Goal: Information Seeking & Learning: Check status

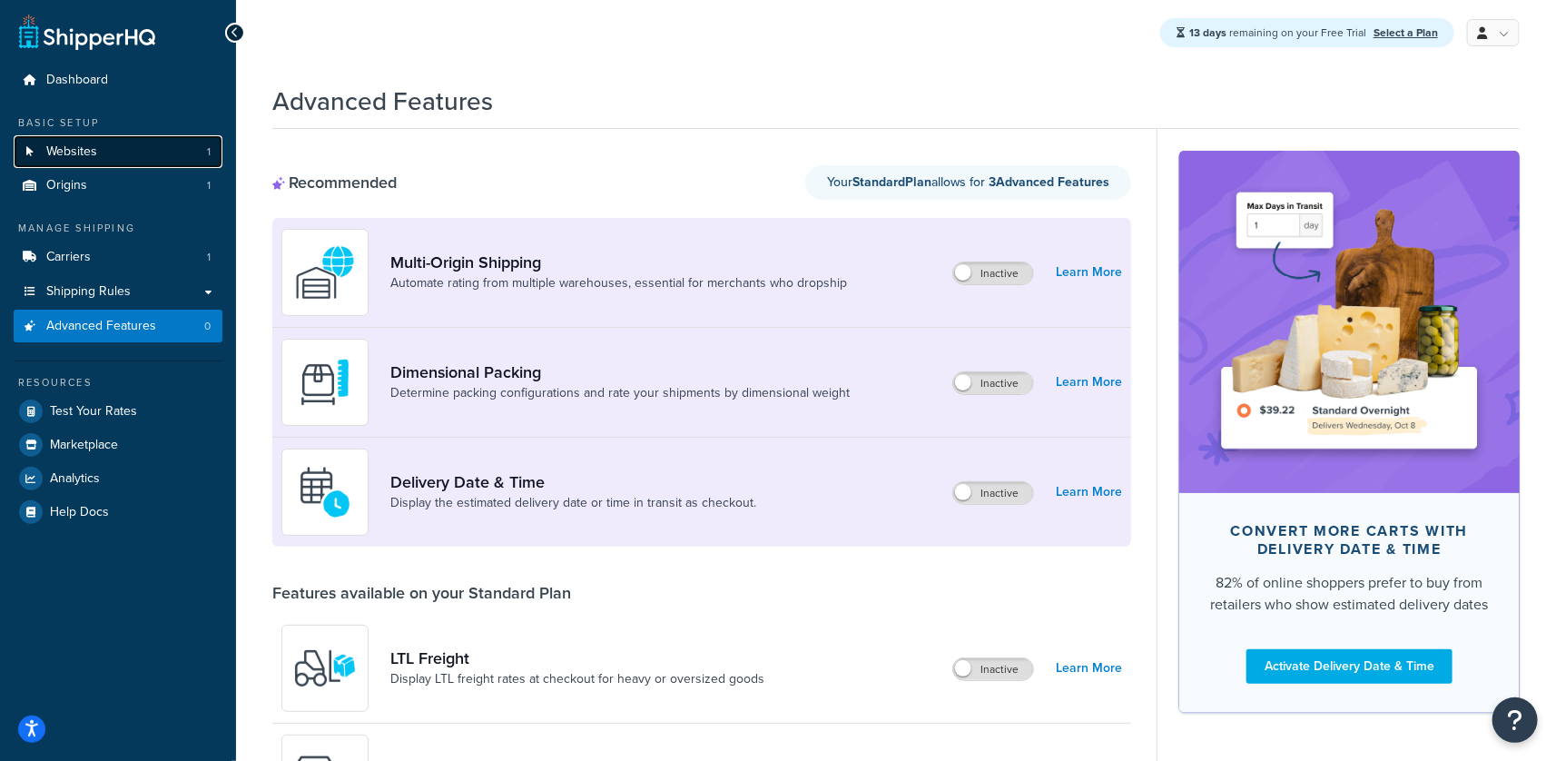
click at [130, 143] on link "Websites 1" at bounding box center [118, 152] width 209 height 34
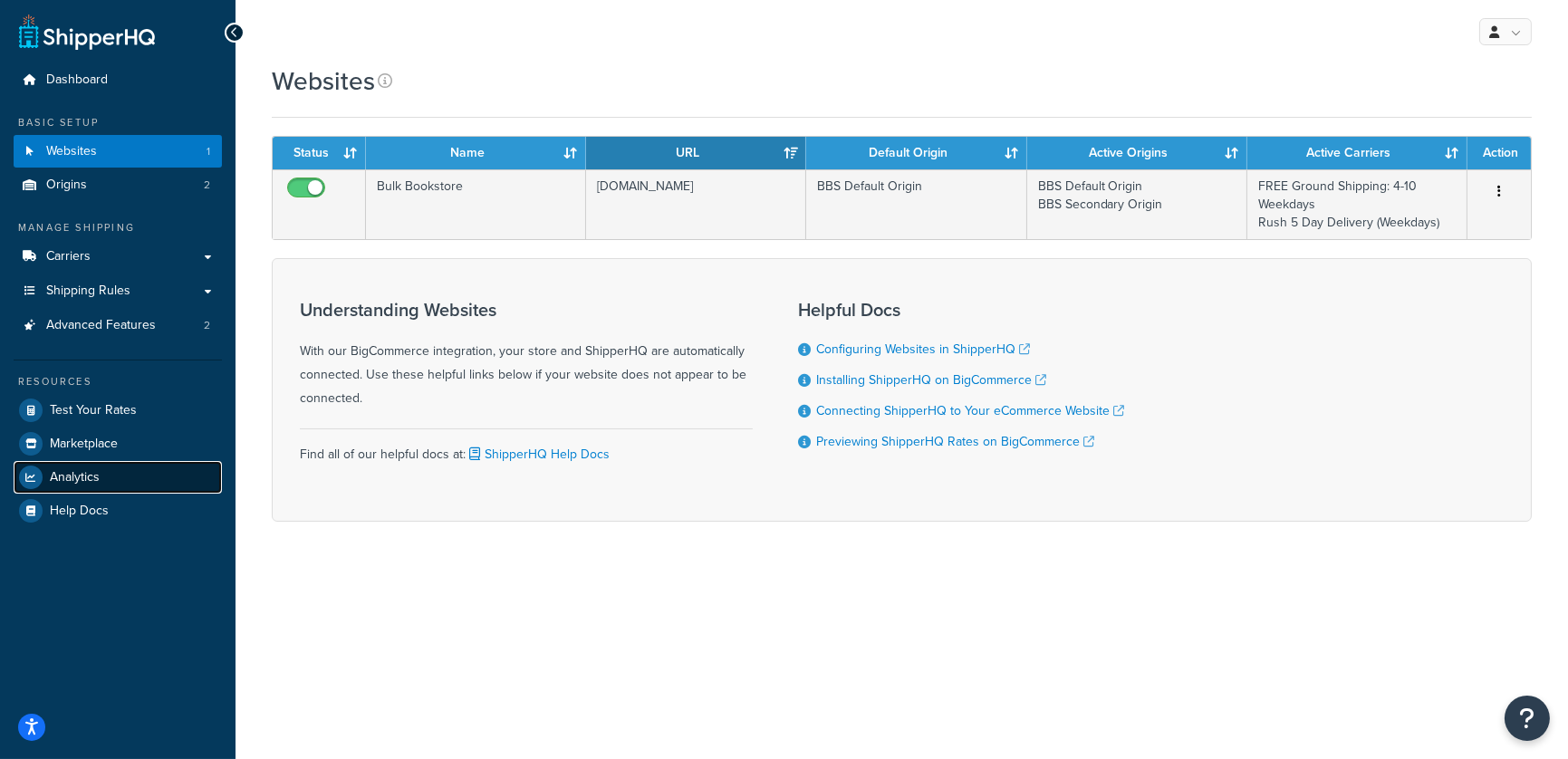
click at [103, 480] on link "Analytics" at bounding box center [118, 477] width 208 height 33
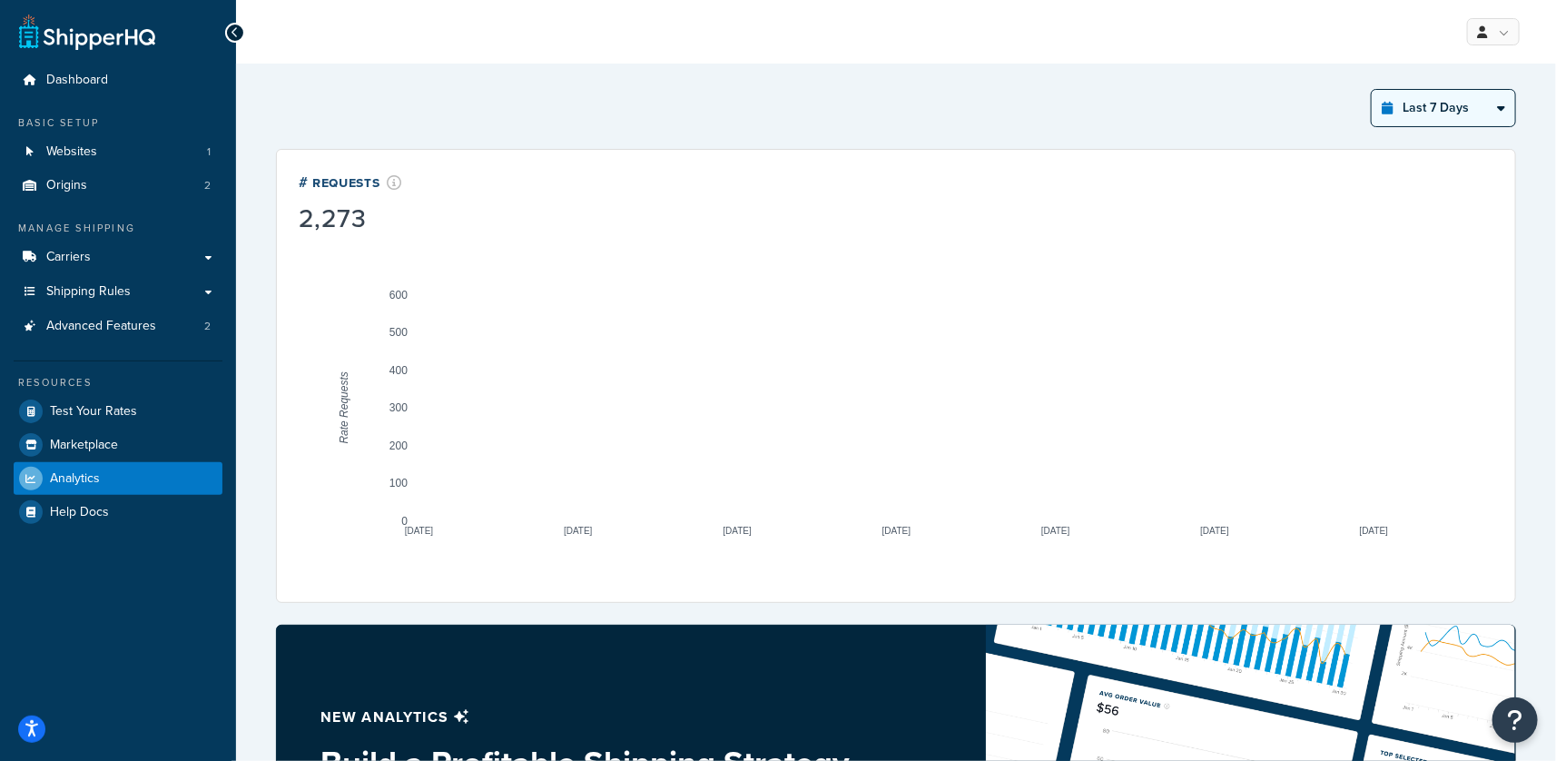
click at [1455, 115] on select "Last 24 Hours Last 7 Days Last 30 Days Last 3 Months Last 6 Months Last 12 Mont…" at bounding box center [1443, 108] width 143 height 36
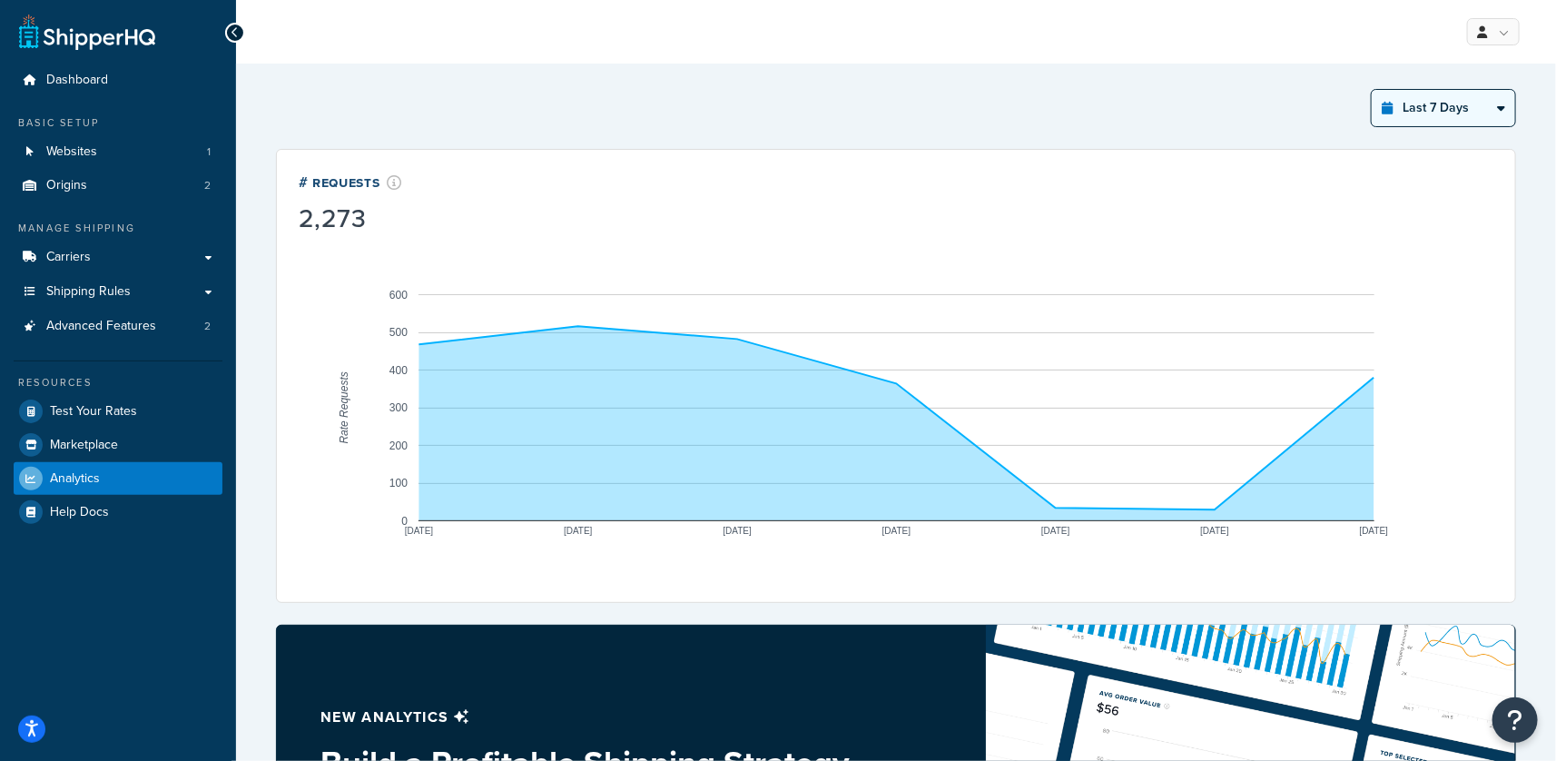
select select "last_year"
click at [1372, 90] on select "Last 24 Hours Last 7 Days Last 30 Days Last 3 Months Last 6 Months Last 12 Mont…" at bounding box center [1443, 108] width 143 height 36
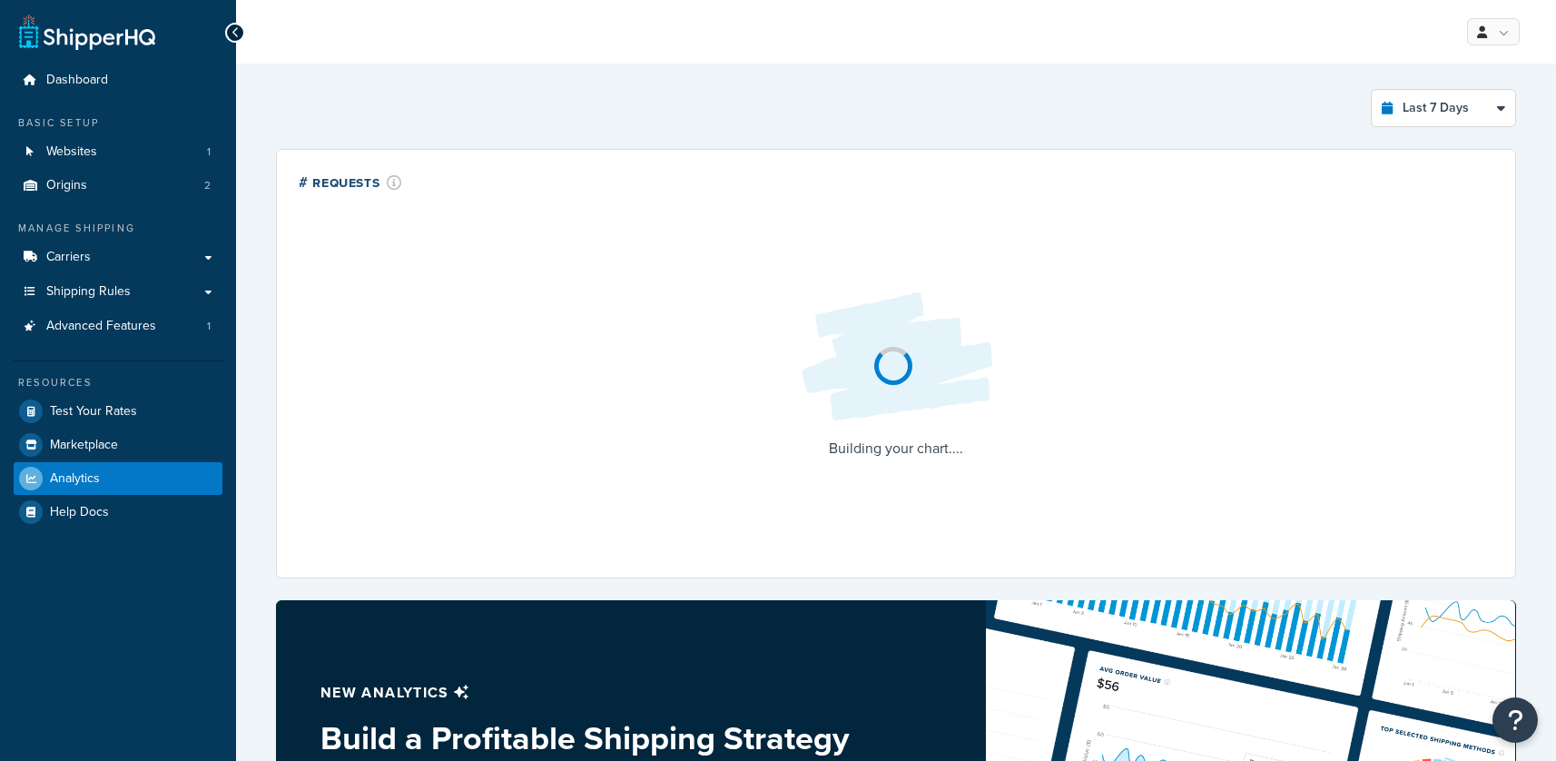
select select "last_7_days"
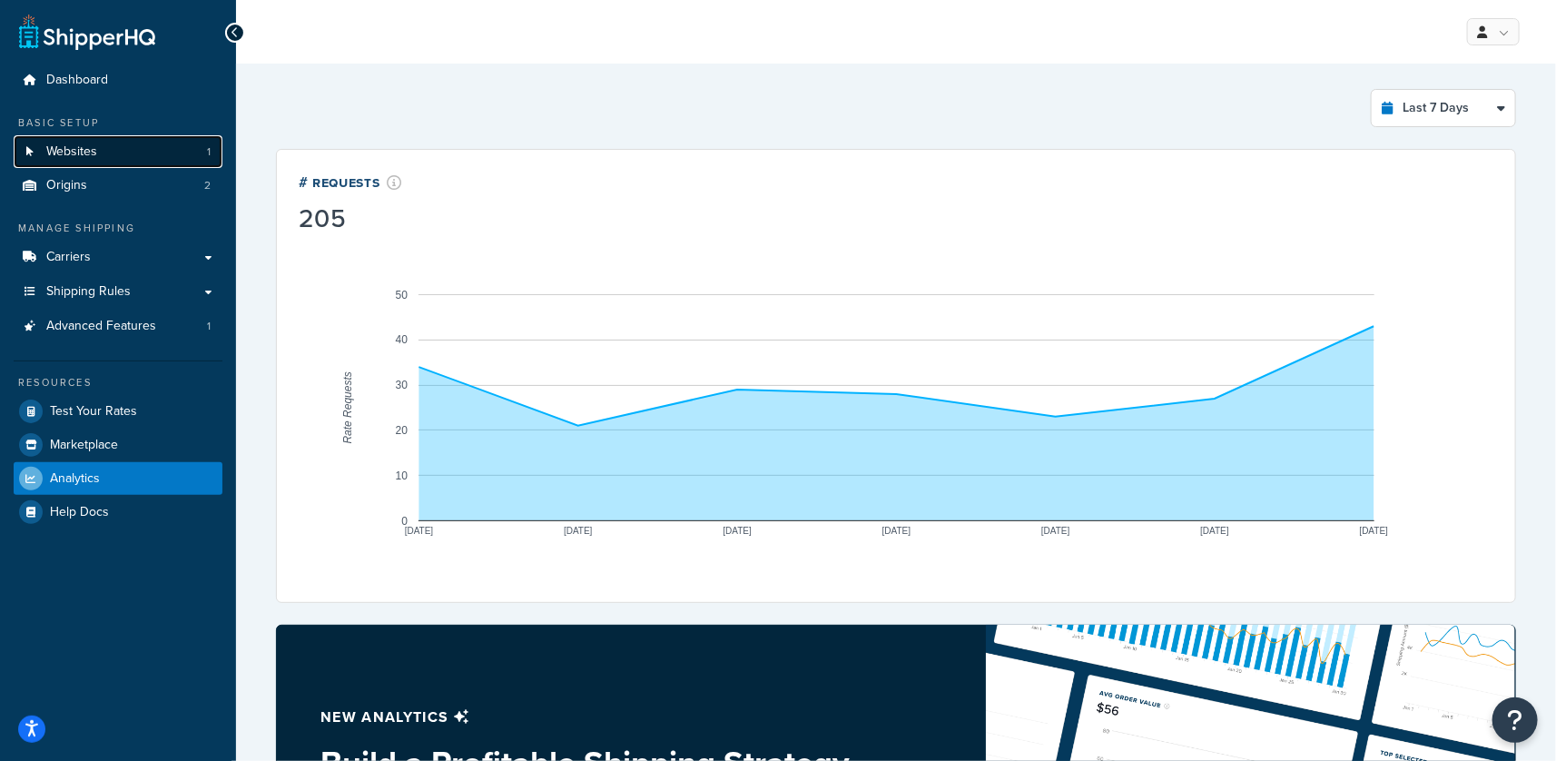
click at [135, 145] on link "Websites 1" at bounding box center [118, 152] width 209 height 34
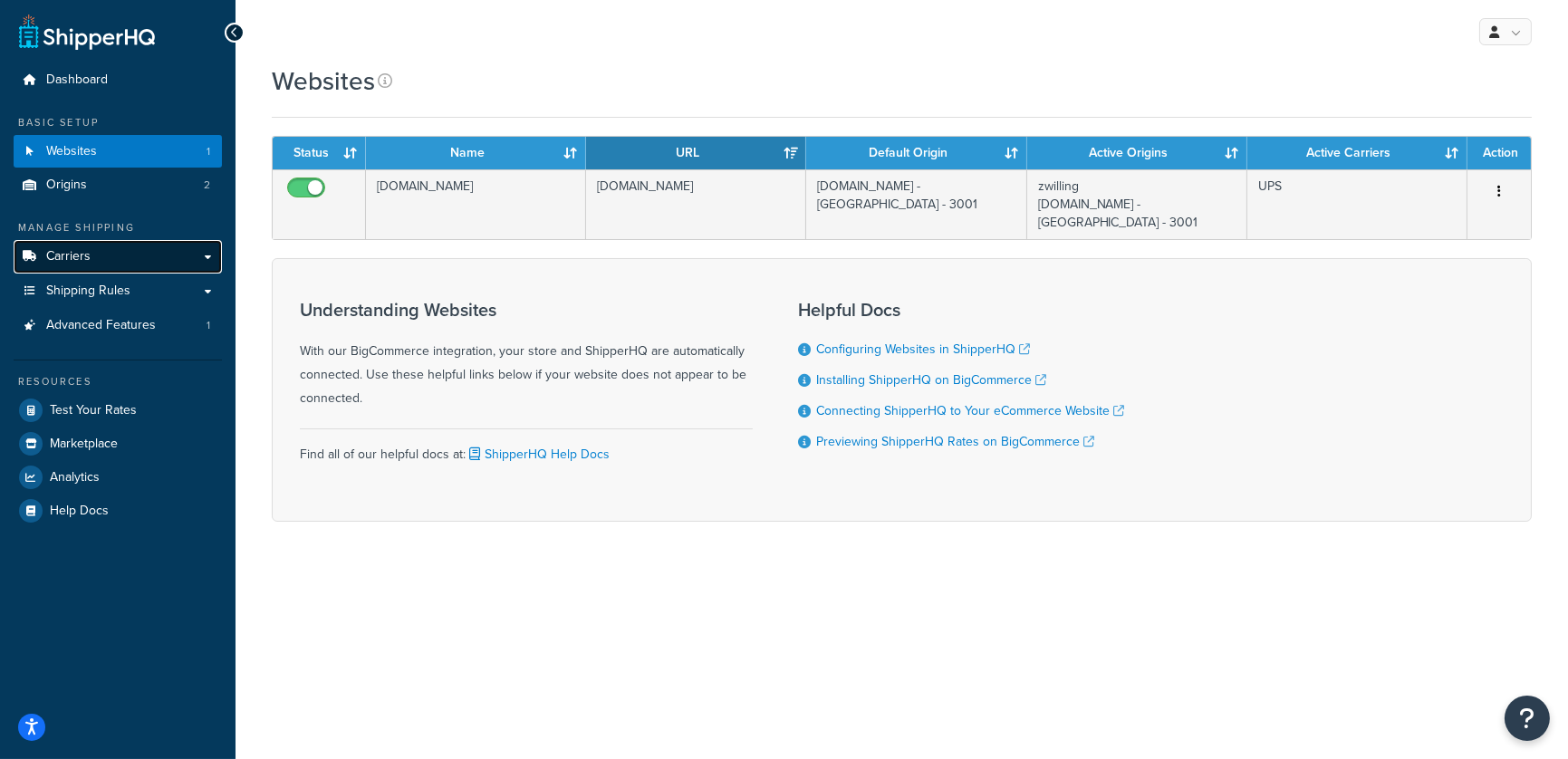
click at [168, 267] on link "Carriers" at bounding box center [118, 257] width 208 height 34
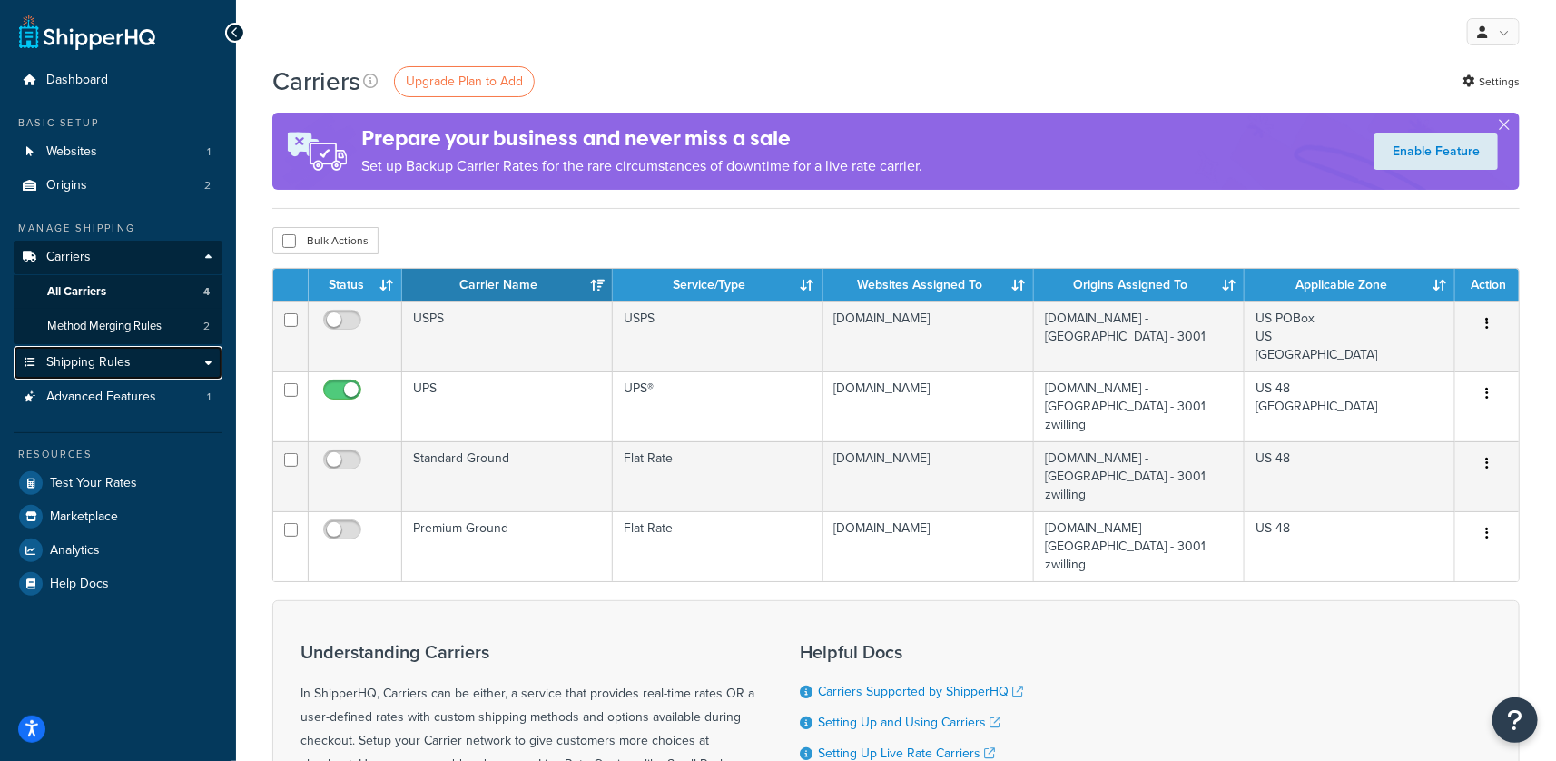
click at [142, 366] on link "Shipping Rules" at bounding box center [118, 363] width 209 height 34
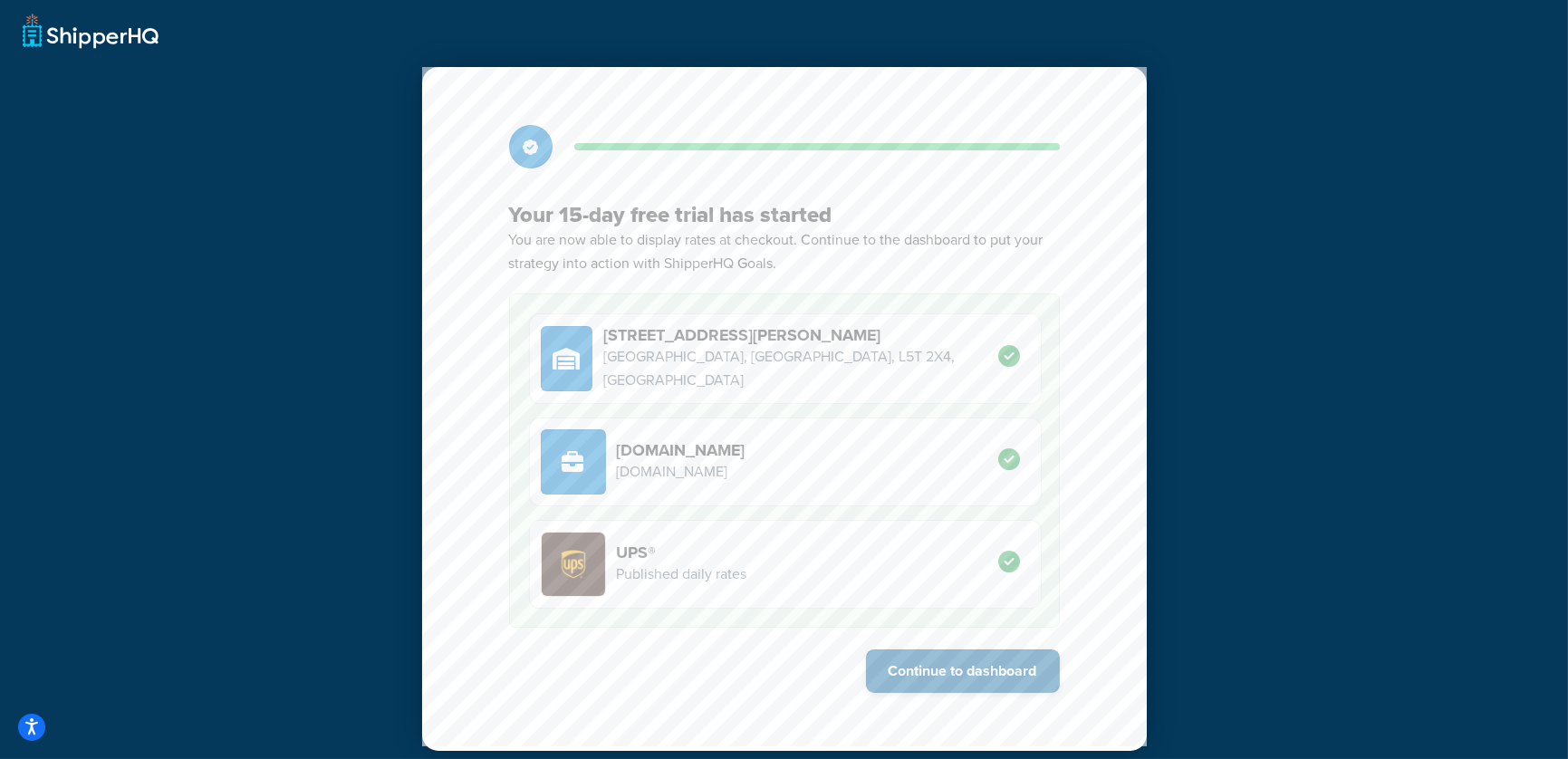
click at [911, 665] on button "Continue to dashboard" at bounding box center [963, 671] width 194 height 44
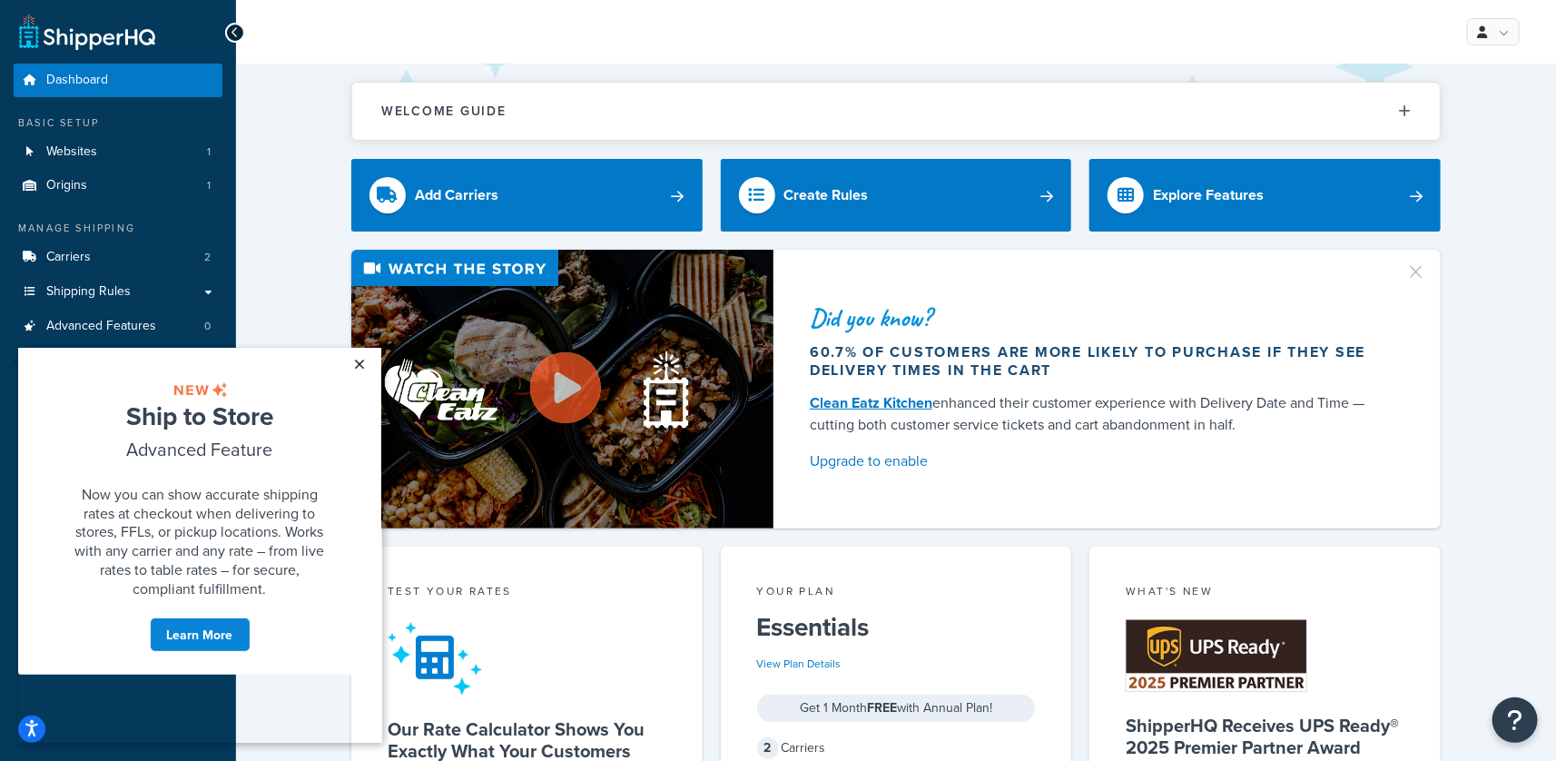
click at [361, 365] on link "×" at bounding box center [360, 363] width 32 height 33
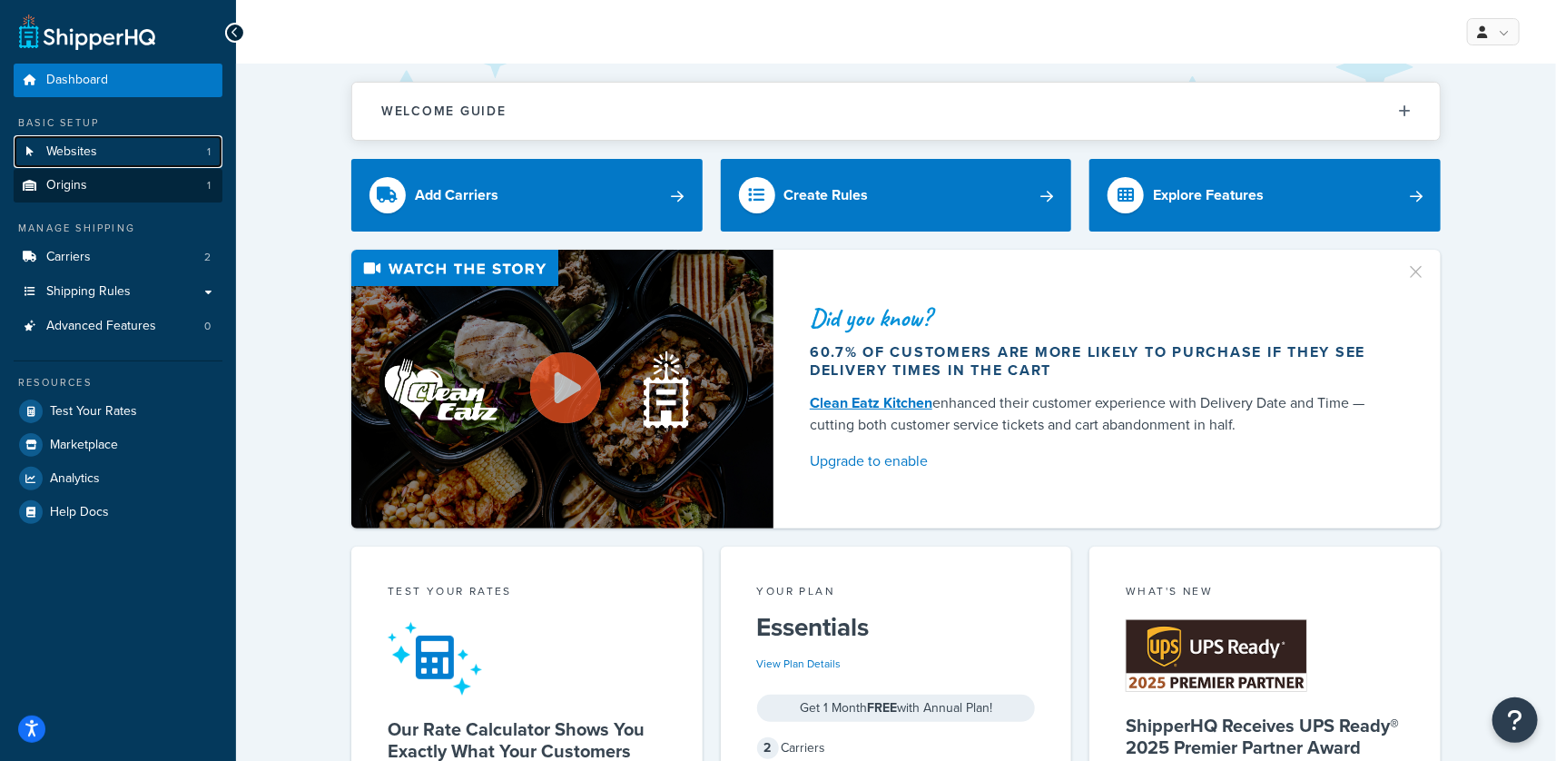
drag, startPoint x: 118, startPoint y: 138, endPoint x: 84, endPoint y: 169, distance: 46.3
click at [118, 138] on link "Websites 1" at bounding box center [118, 152] width 209 height 34
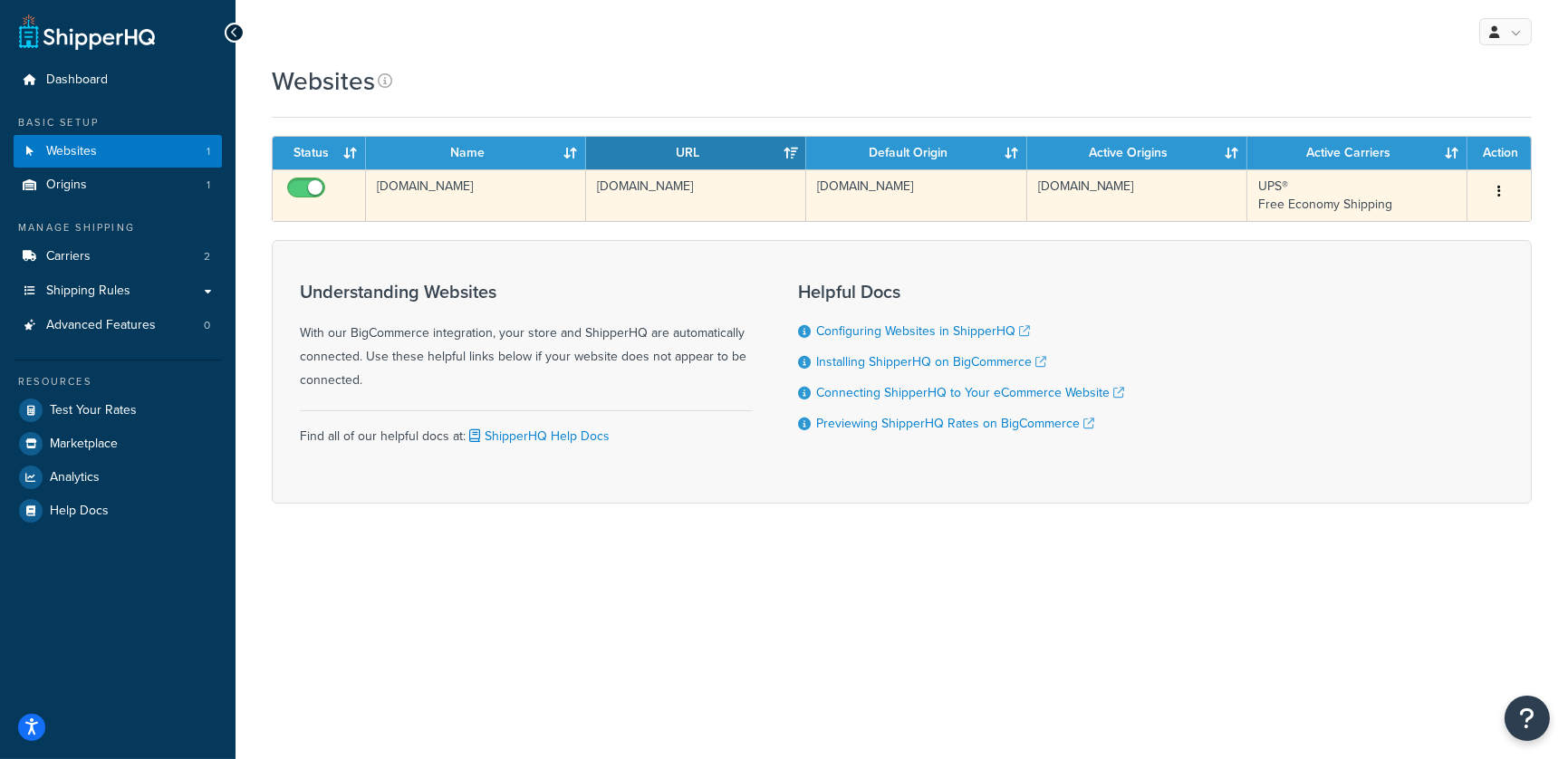
click at [648, 196] on td "www.thehouseofmarley.ca" at bounding box center [695, 195] width 220 height 52
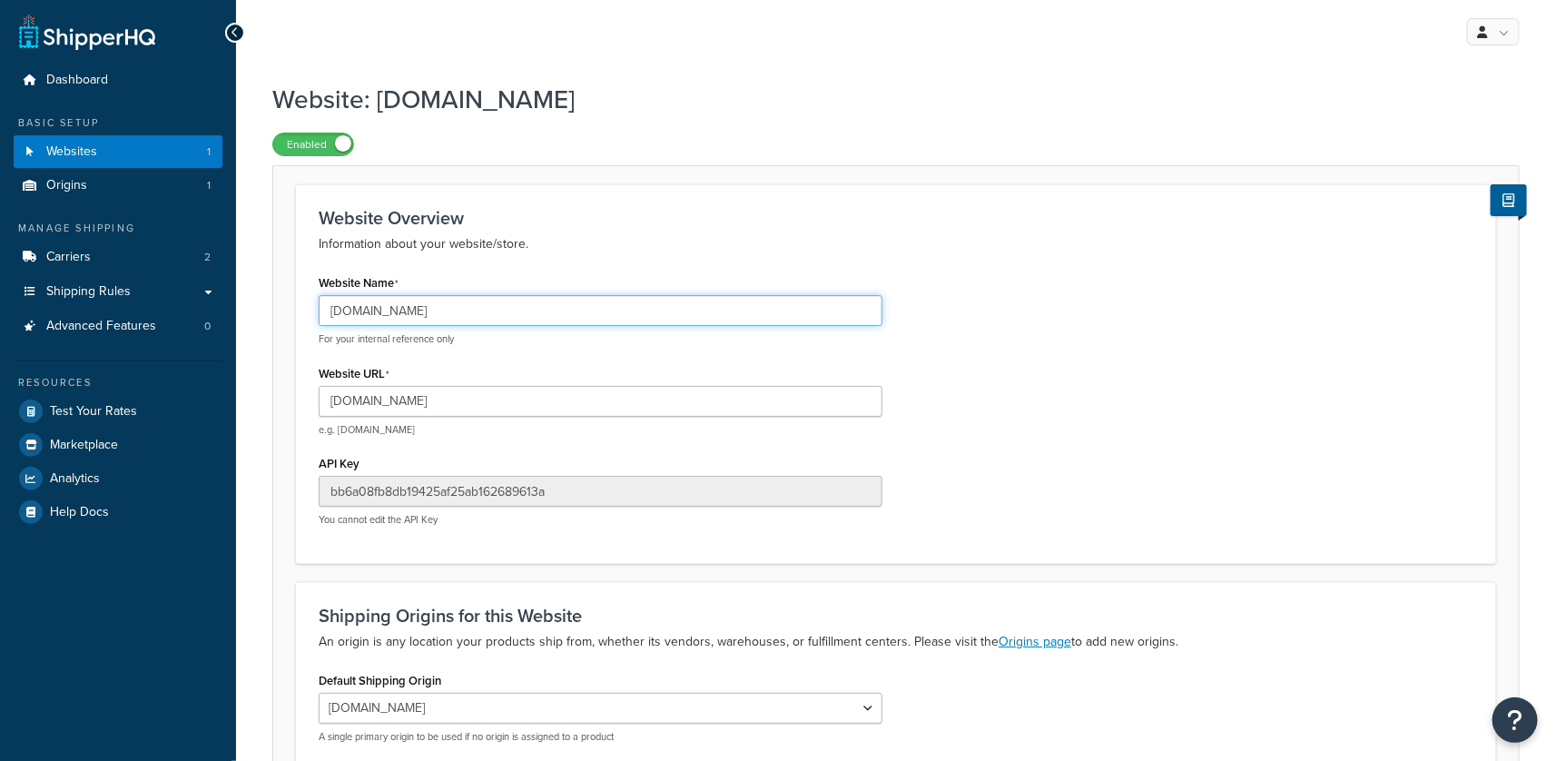
click at [548, 317] on input "[DOMAIN_NAME]" at bounding box center [601, 310] width 564 height 31
click at [548, 316] on input "[DOMAIN_NAME]" at bounding box center [601, 310] width 564 height 31
click at [548, 315] on input "[DOMAIN_NAME]" at bounding box center [601, 310] width 564 height 31
click at [545, 312] on input "[DOMAIN_NAME]" at bounding box center [601, 310] width 564 height 31
click at [546, 313] on input "[DOMAIN_NAME]" at bounding box center [601, 310] width 564 height 31
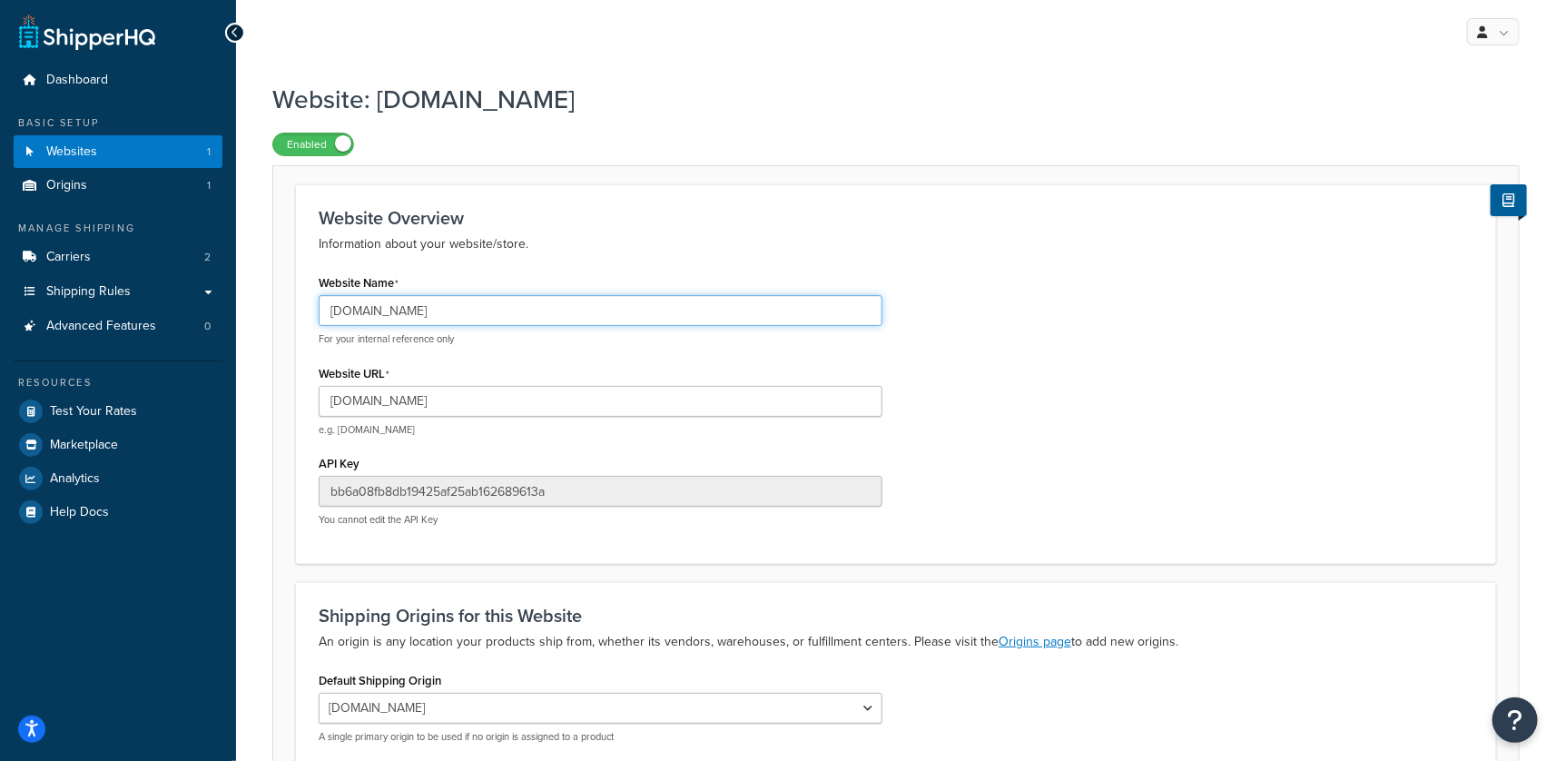
click at [546, 313] on input "[DOMAIN_NAME]" at bounding box center [601, 310] width 564 height 31
click at [546, 315] on input "[DOMAIN_NAME]" at bounding box center [601, 310] width 564 height 31
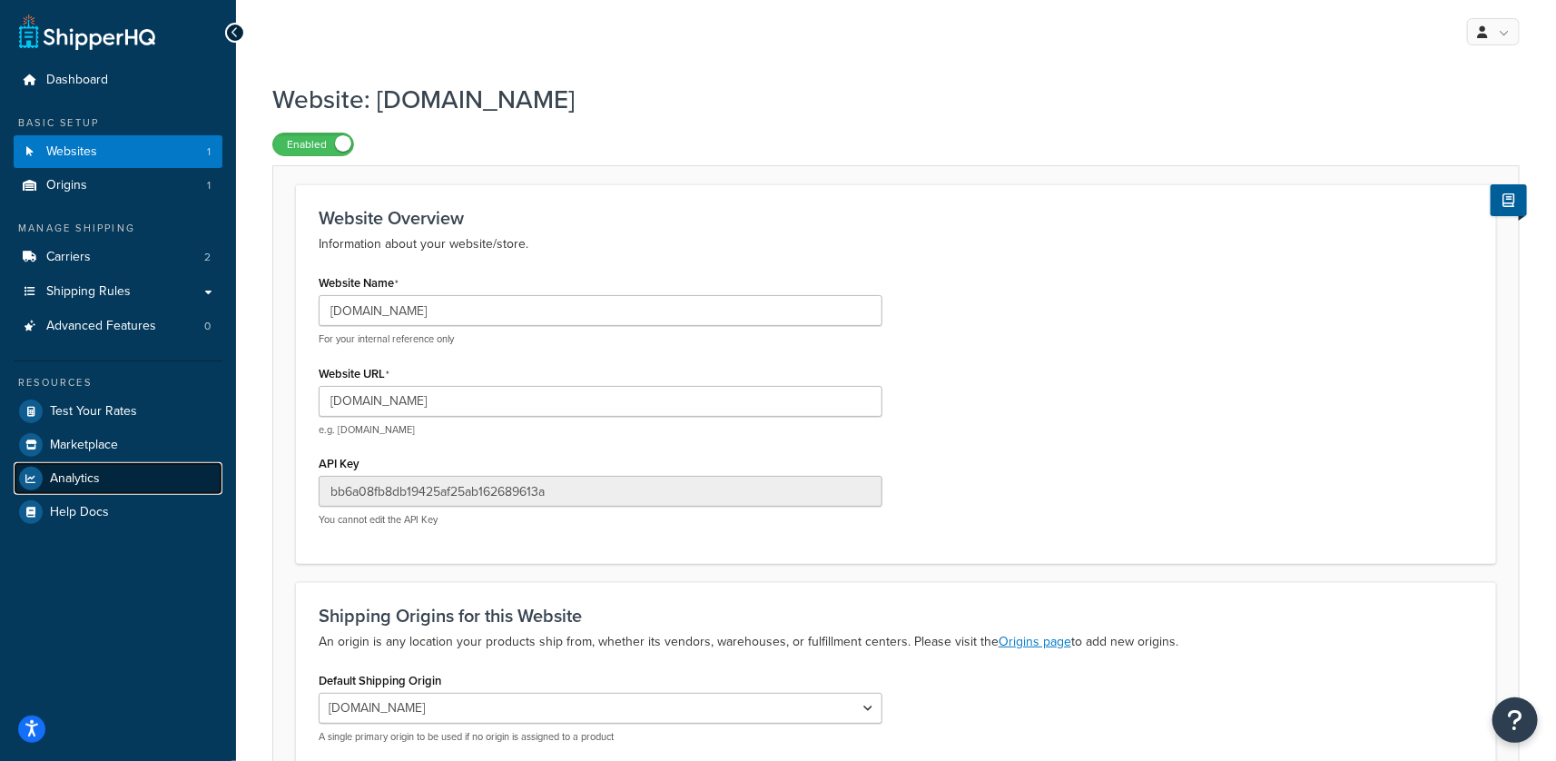
click at [120, 473] on link "Analytics" at bounding box center [118, 478] width 209 height 33
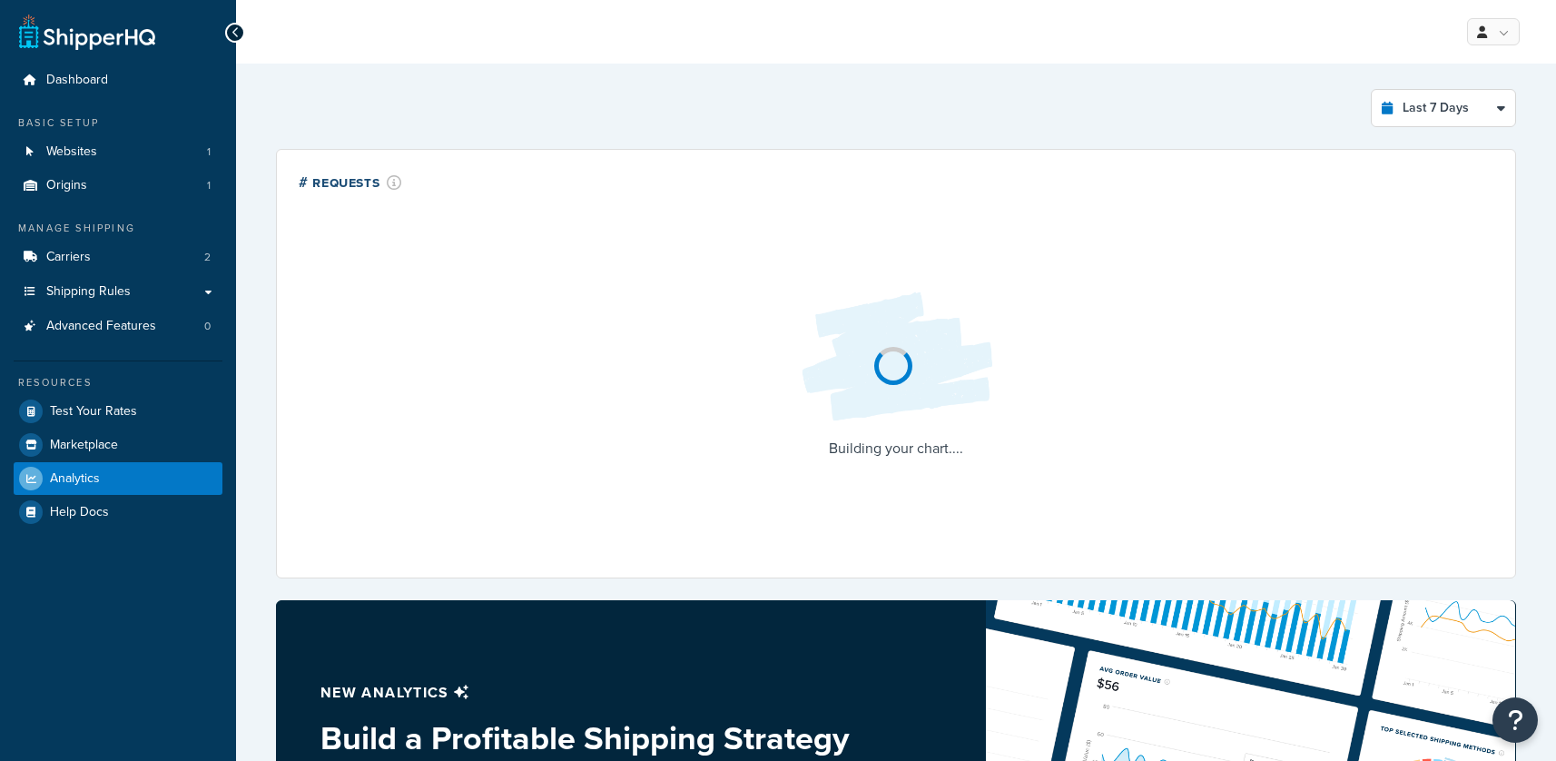
select select "last_7_days"
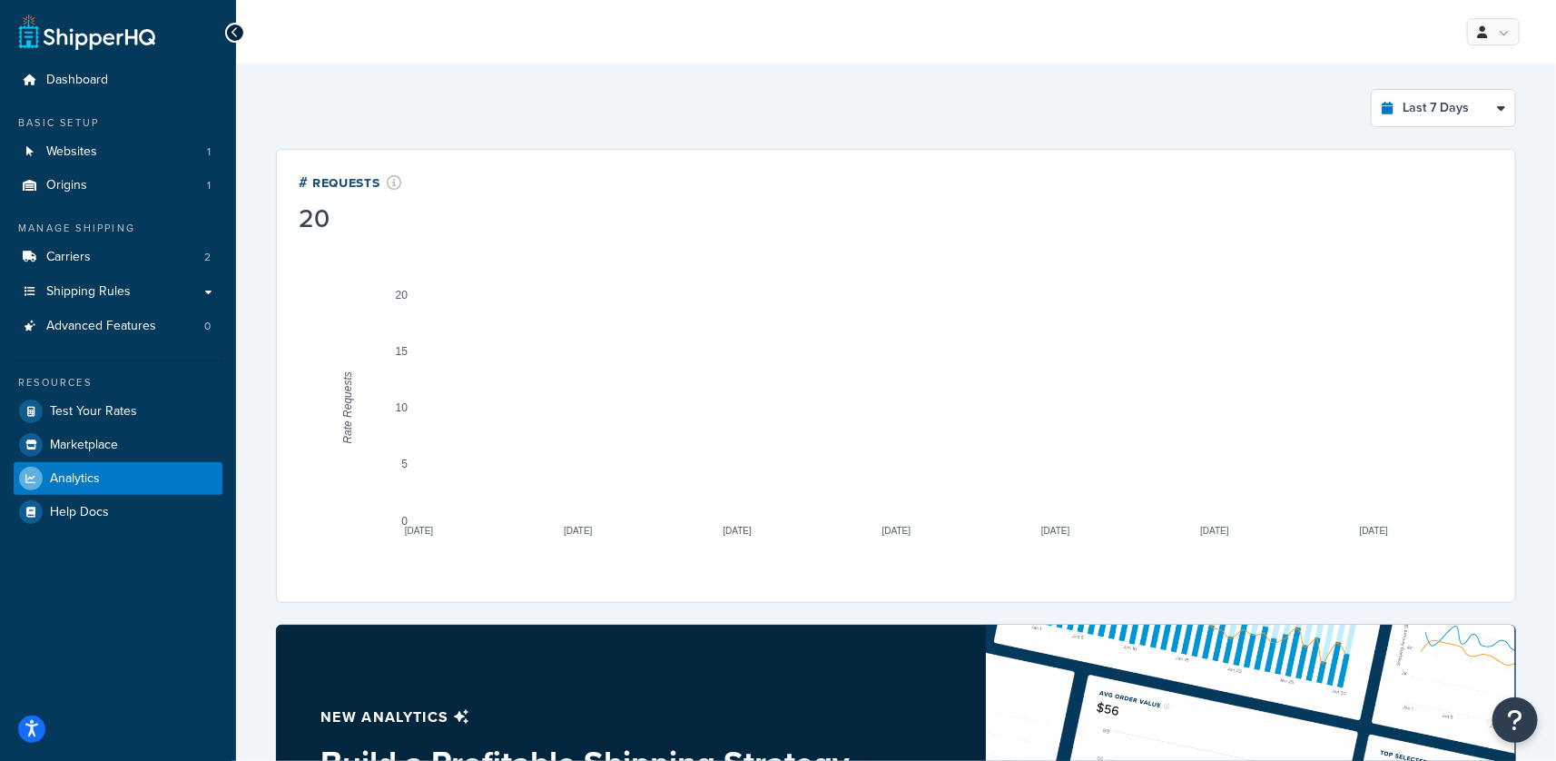
drag, startPoint x: 929, startPoint y: 517, endPoint x: 893, endPoint y: 515, distance: 35.5
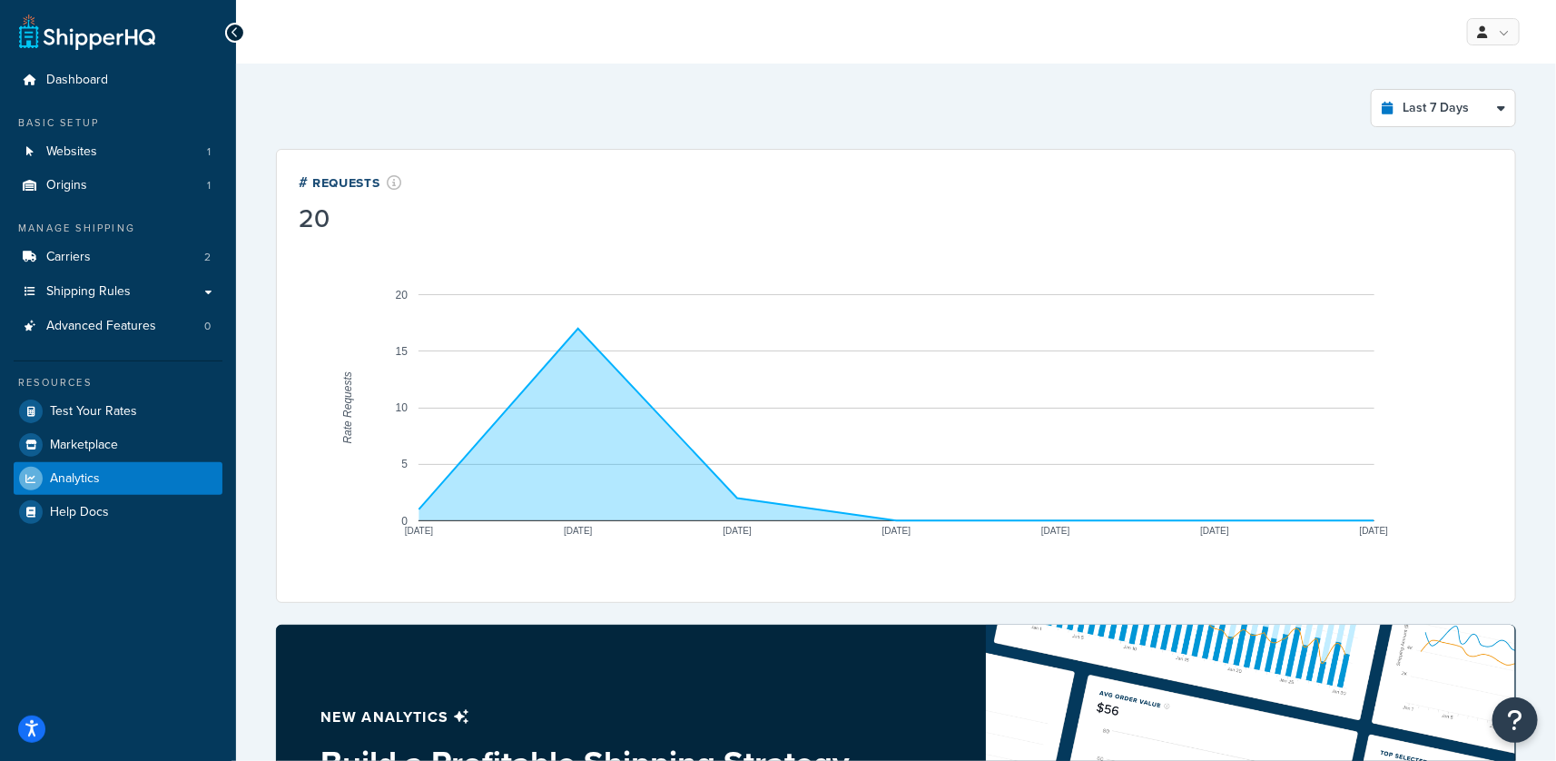
click at [923, 518] on rect "A chart." at bounding box center [897, 407] width 956 height 227
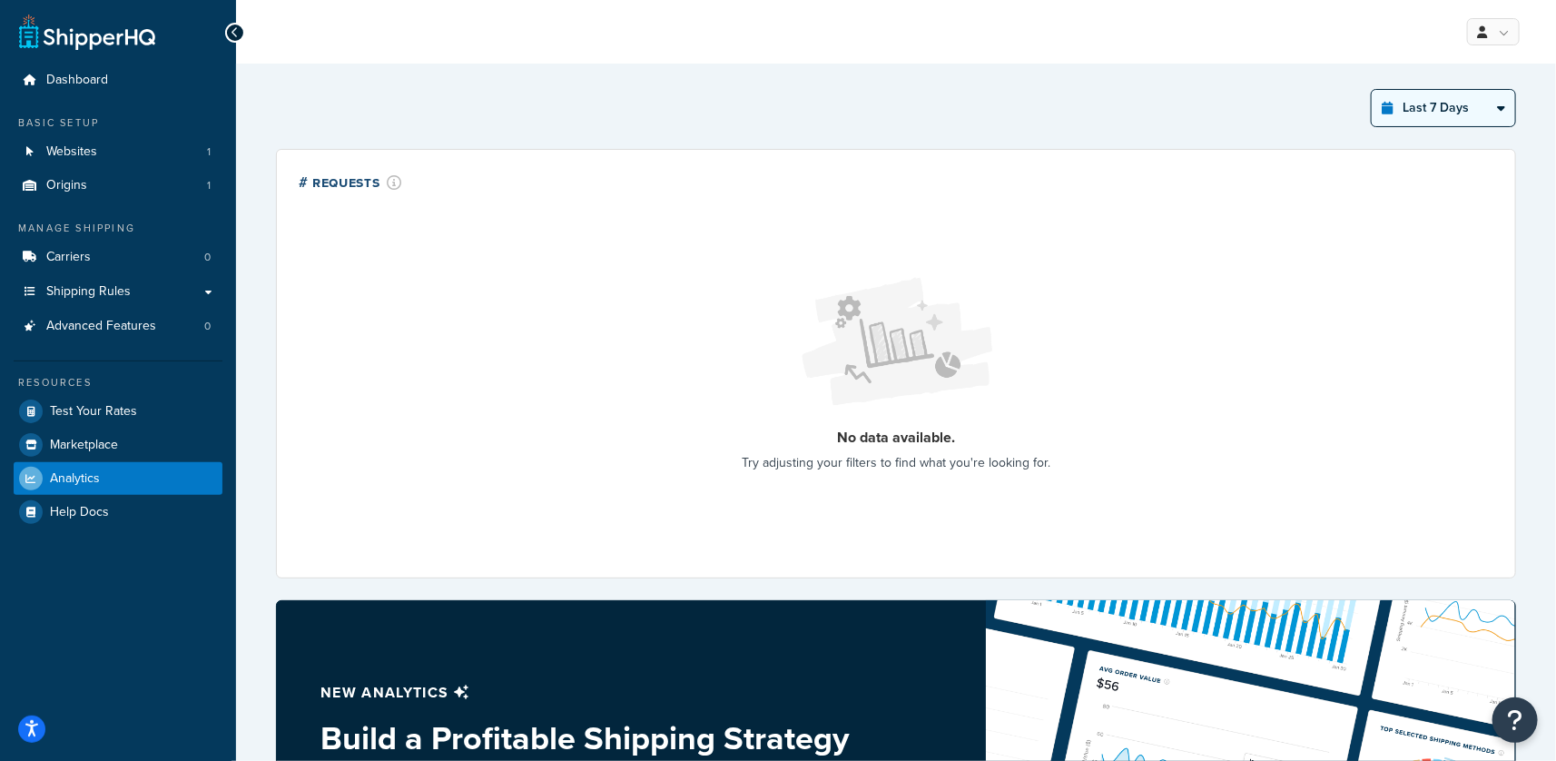
click at [1421, 105] on select "Last 24 Hours Last 7 Days Last 30 Days Last 3 Months Last 6 Months Last 12 Mont…" at bounding box center [1443, 108] width 143 height 36
select select "last_3_months"
click at [1372, 90] on select "Last 24 Hours Last 7 Days Last 30 Days Last 3 Months Last 6 Months Last 12 Mont…" at bounding box center [1443, 108] width 143 height 36
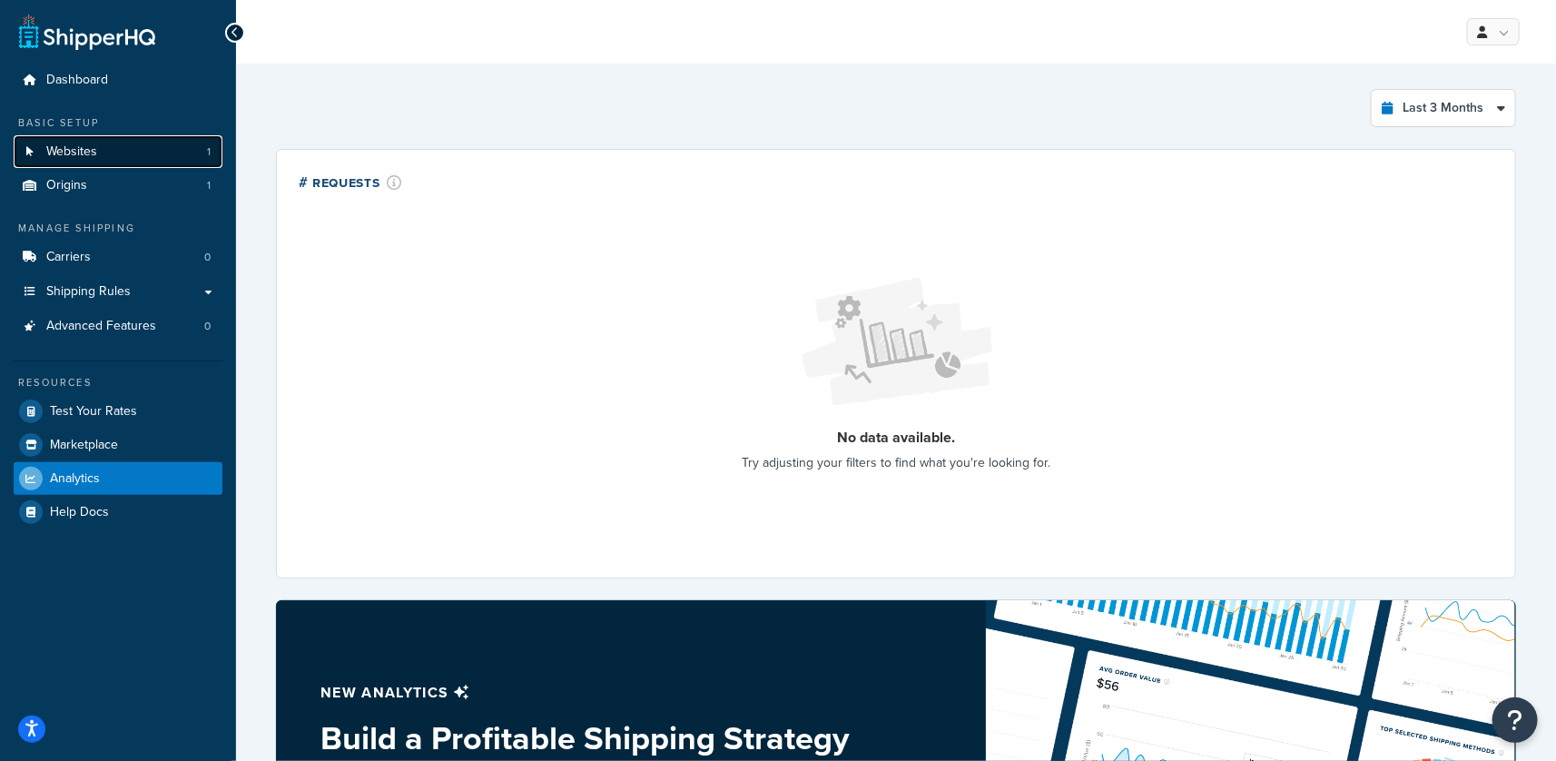
click at [133, 140] on link "Websites 1" at bounding box center [118, 152] width 209 height 34
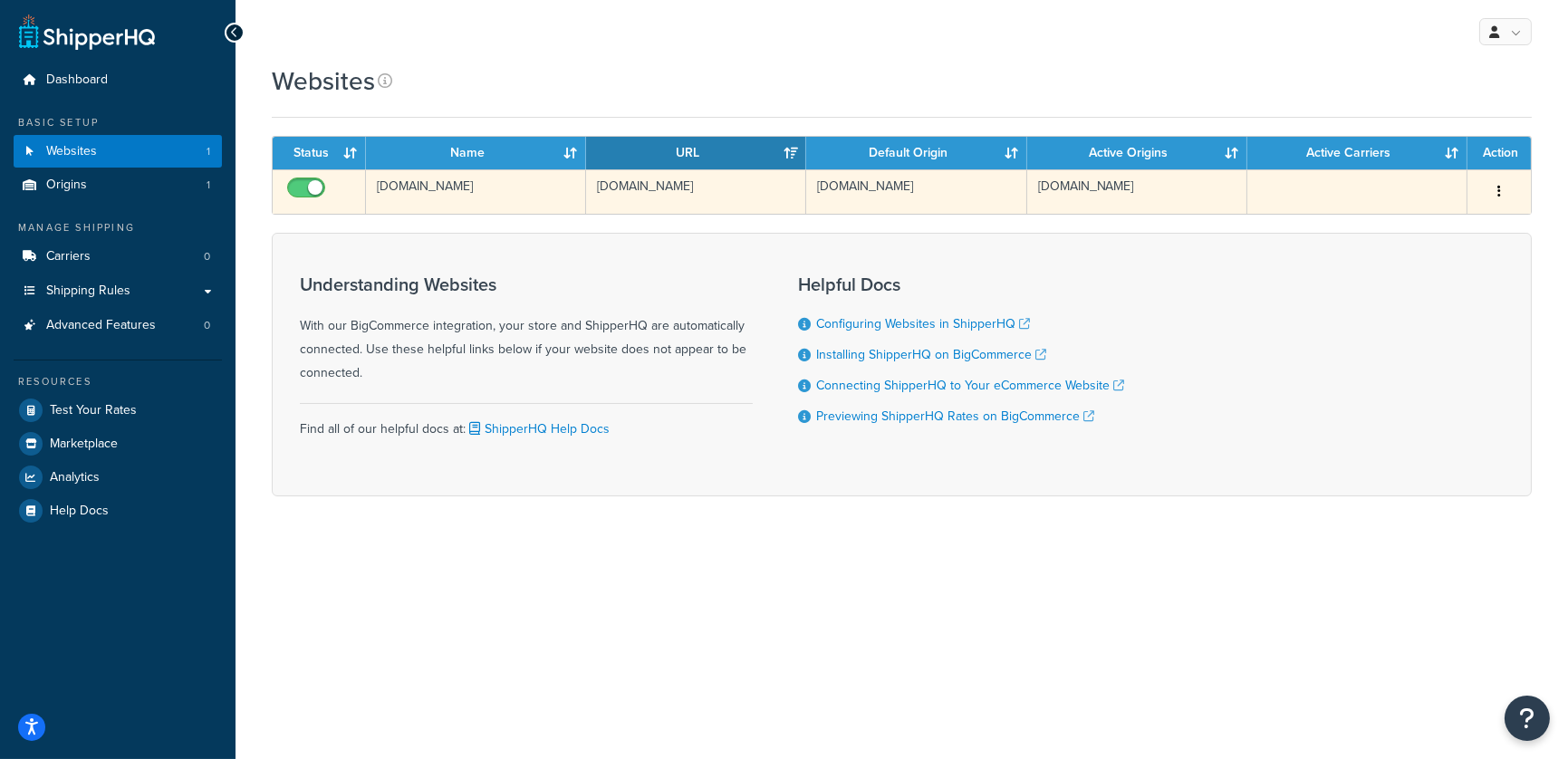
click at [664, 200] on td "[DOMAIN_NAME]" at bounding box center [695, 191] width 220 height 44
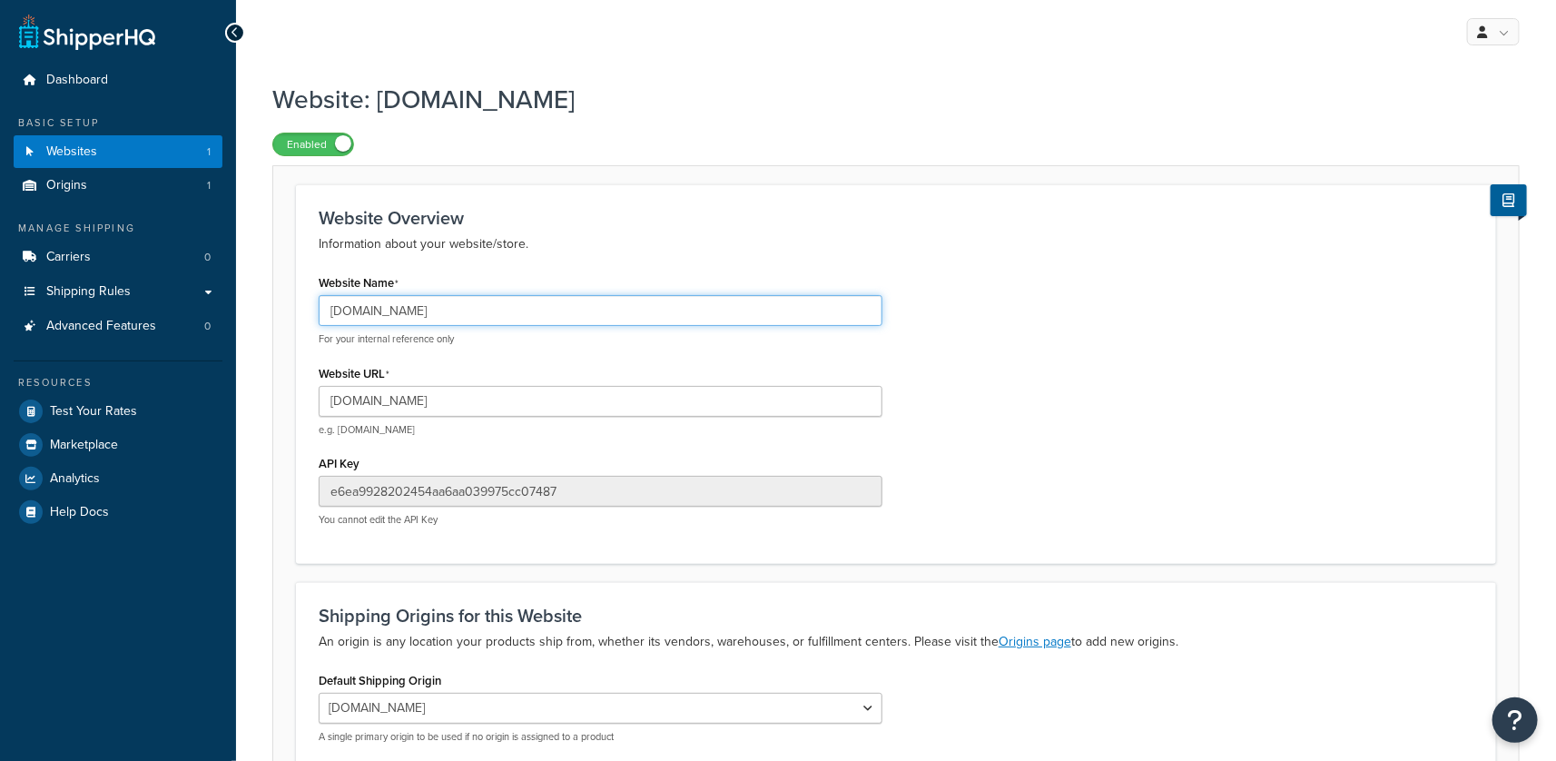
click at [446, 311] on input "[DOMAIN_NAME]" at bounding box center [601, 310] width 564 height 31
click at [447, 311] on input "www.obusforme.com" at bounding box center [601, 310] width 564 height 31
click at [449, 311] on input "www.obusforme.com" at bounding box center [601, 310] width 564 height 31
click at [474, 315] on input "www.obusforme.com" at bounding box center [601, 310] width 564 height 31
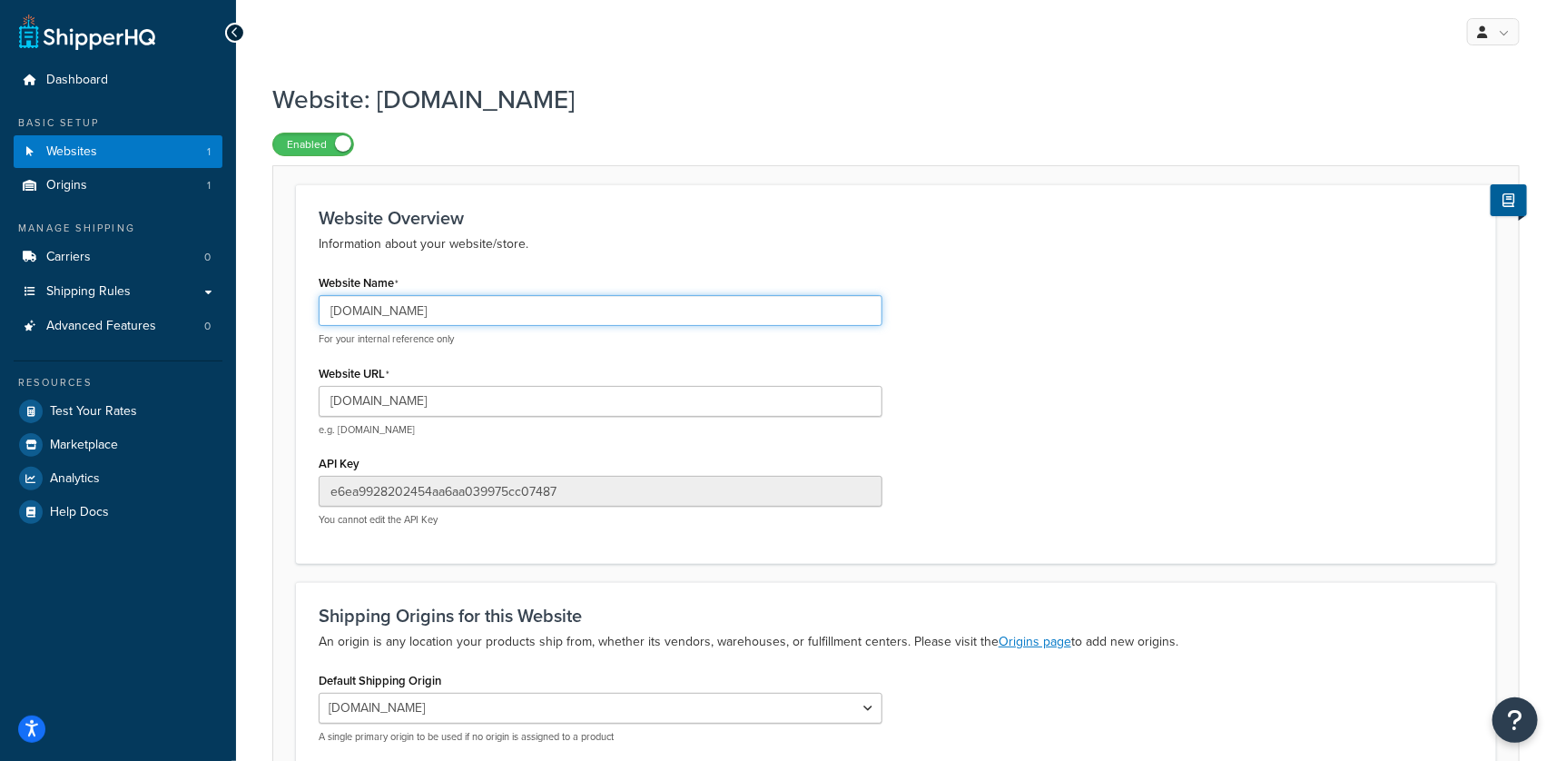
click at [474, 315] on input "www.obusforme.com" at bounding box center [601, 310] width 564 height 31
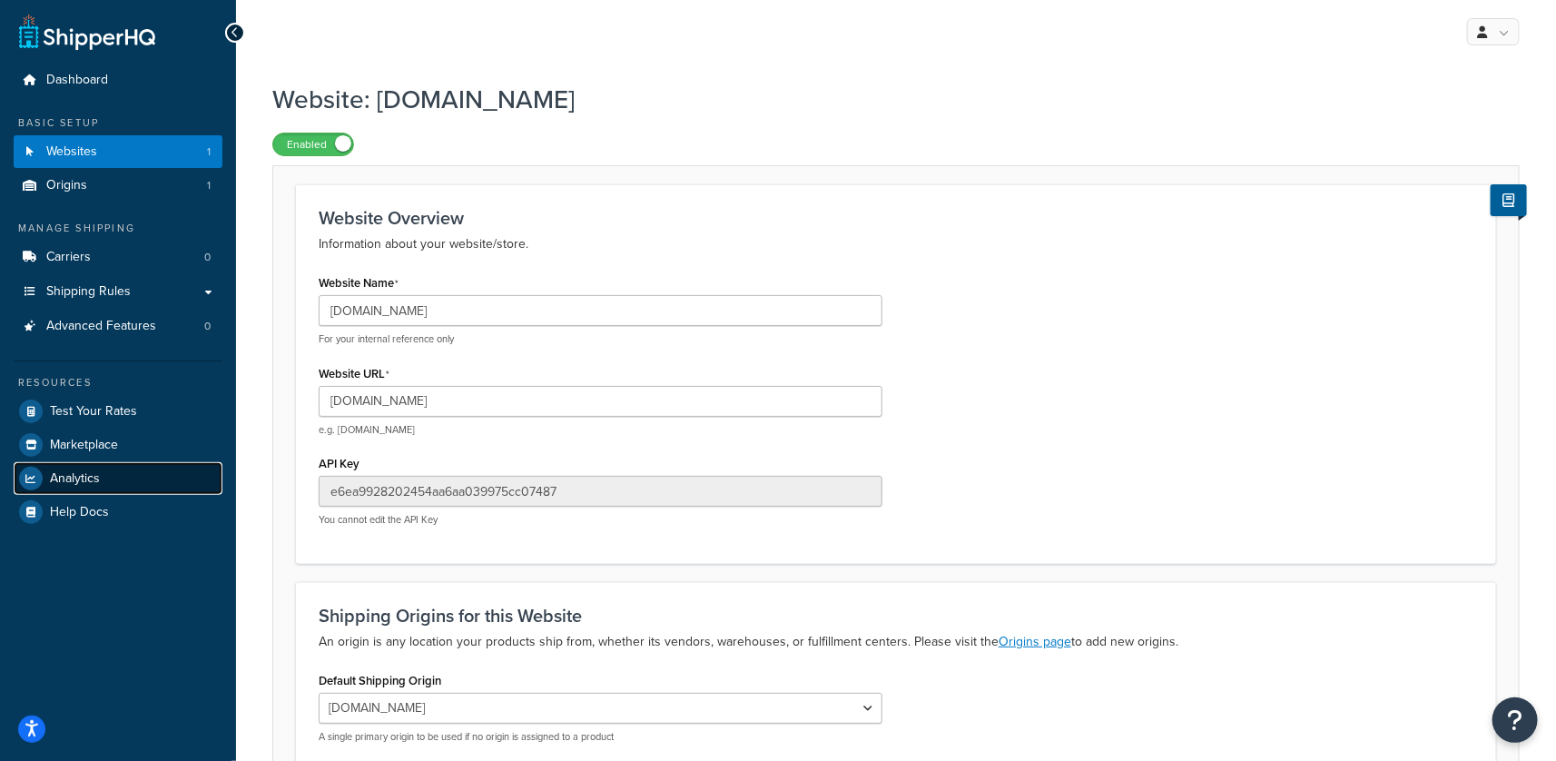
click at [62, 486] on span "Analytics" at bounding box center [75, 478] width 50 height 15
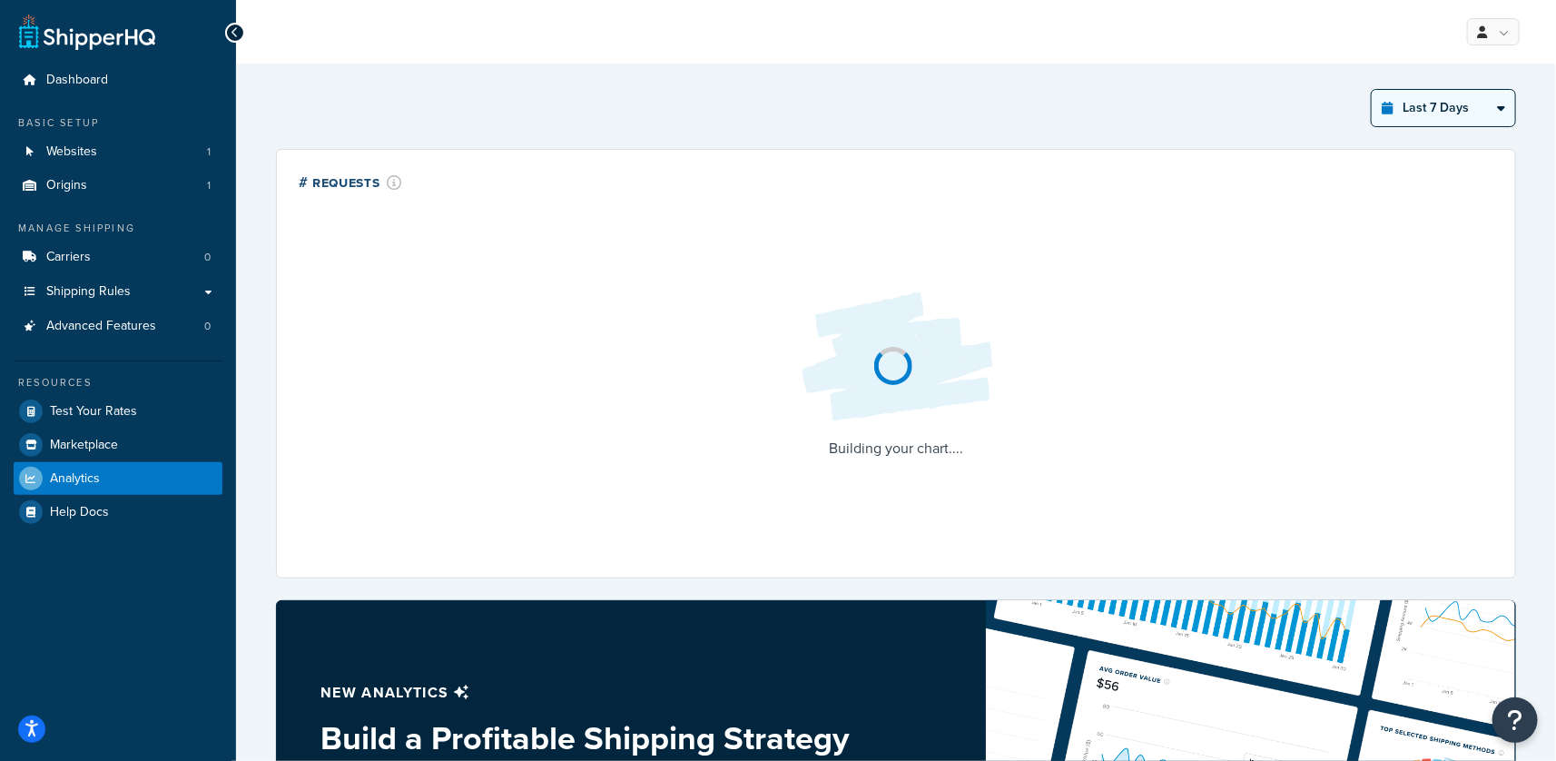
click at [1423, 115] on select "Last 24 Hours Last 7 Days Last 30 Days Last 3 Months Last 6 Months Last 12 Mont…" at bounding box center [1443, 108] width 143 height 36
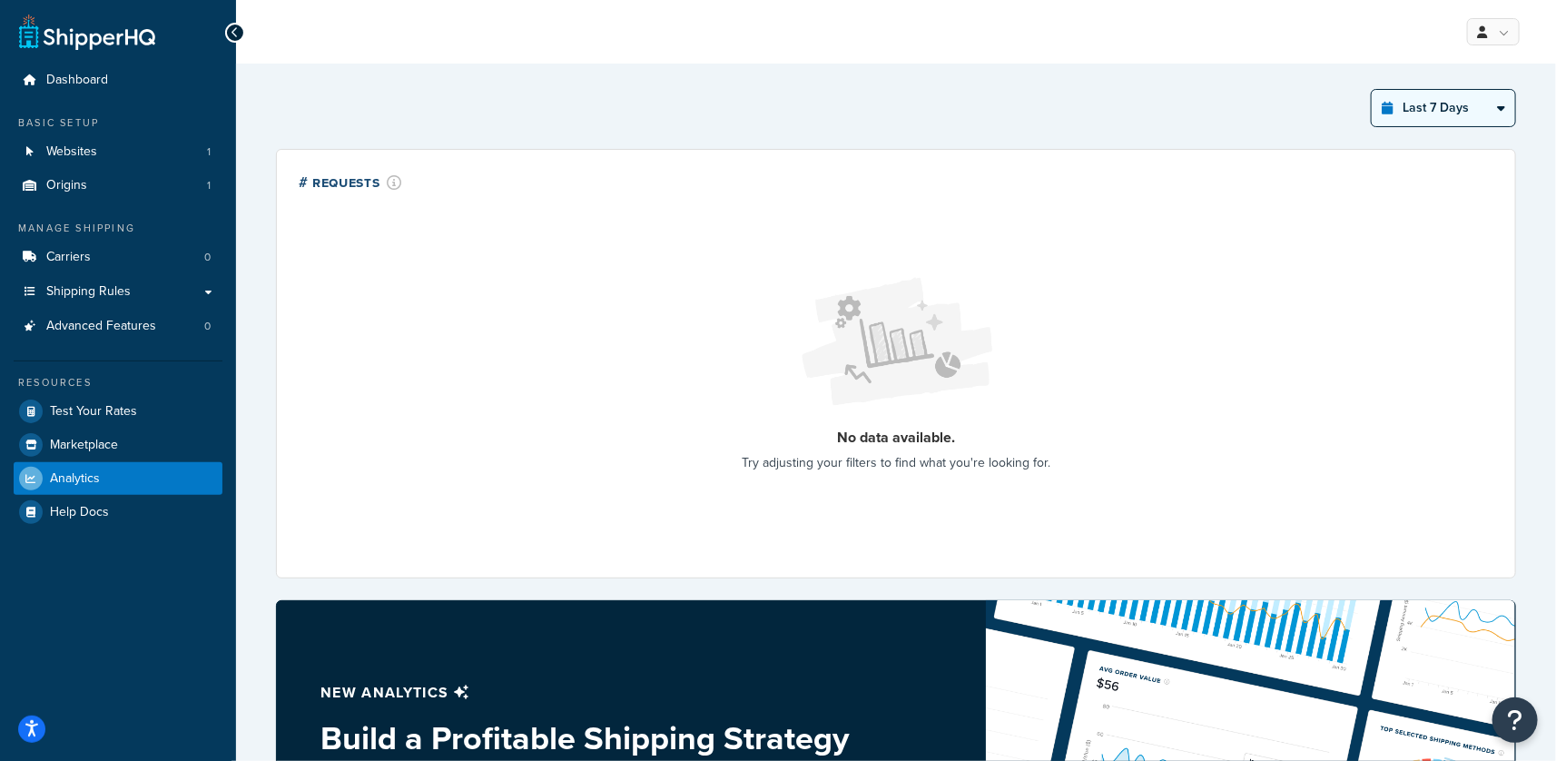
select select "last_year"
click at [1372, 90] on select "Last 24 Hours Last 7 Days Last 30 Days Last 3 Months Last 6 Months Last 12 Mont…" at bounding box center [1443, 108] width 143 height 36
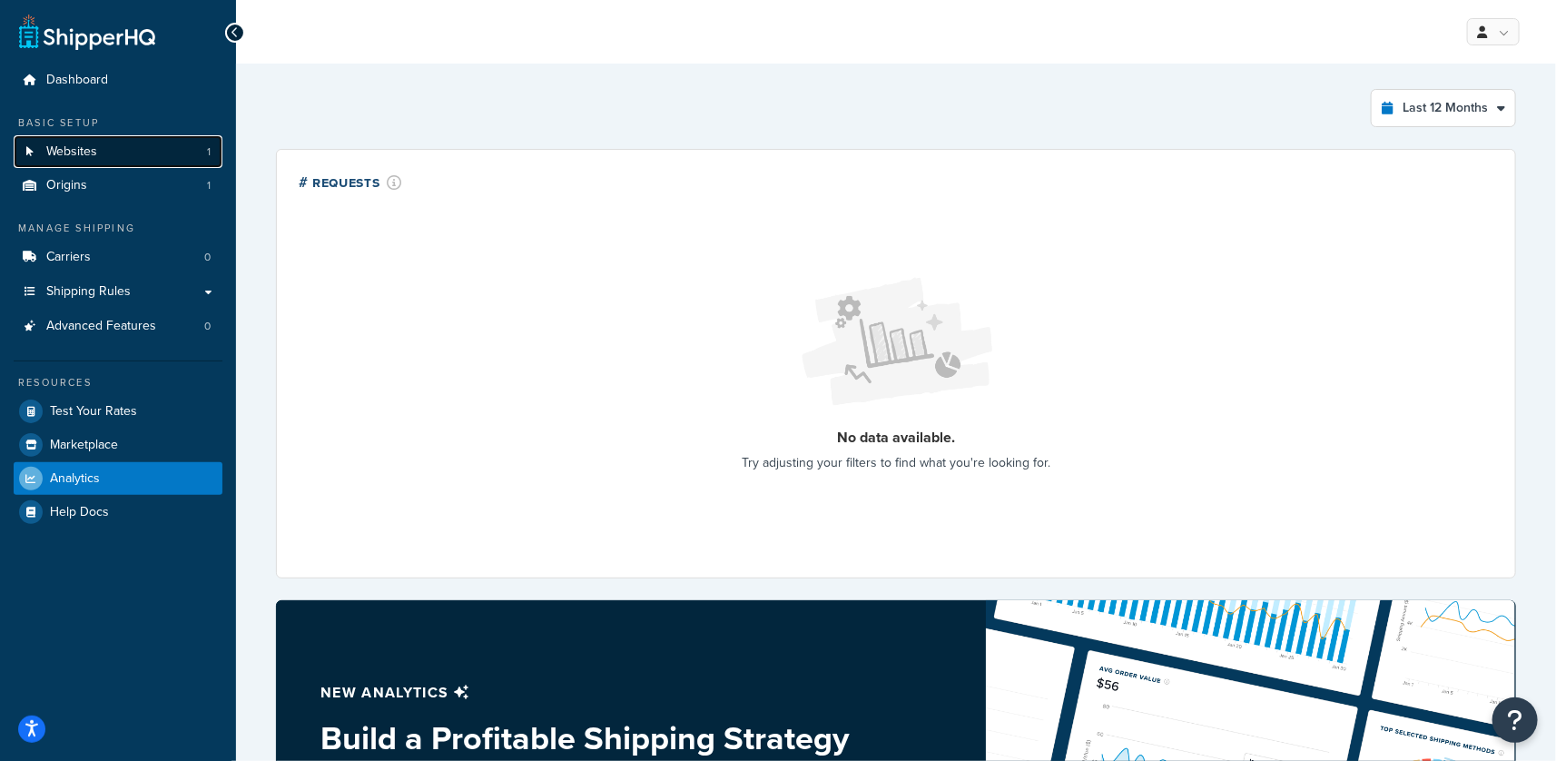
click at [117, 152] on link "Websites 1" at bounding box center [118, 152] width 209 height 34
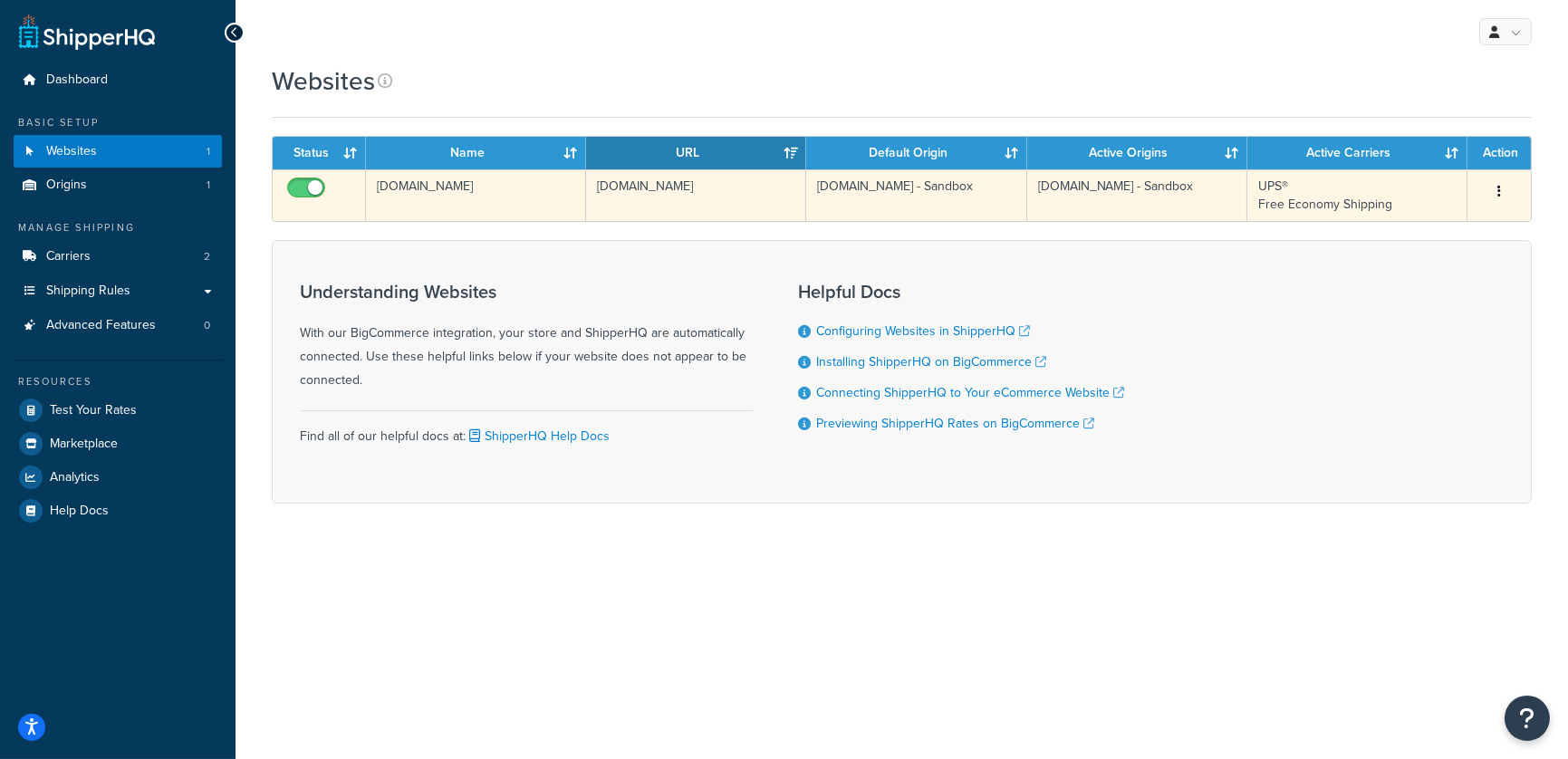
click at [609, 191] on td "[DOMAIN_NAME]" at bounding box center [695, 195] width 220 height 52
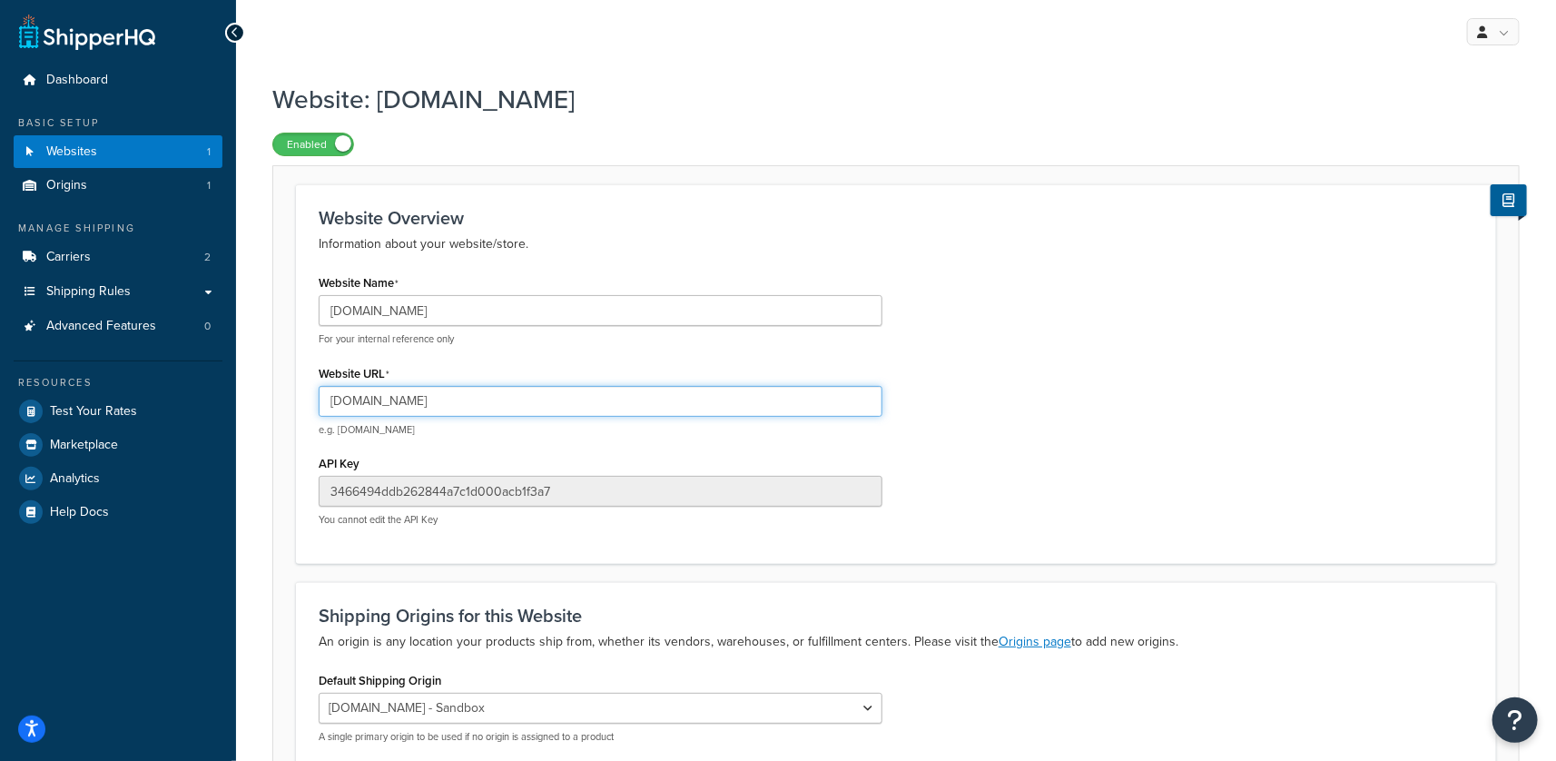
click at [424, 410] on input "obusforme-sandbox.mybigcommerce.com" at bounding box center [601, 401] width 564 height 31
click at [424, 409] on input "obusforme-sandbox.mybigcommerce.com" at bounding box center [601, 401] width 564 height 31
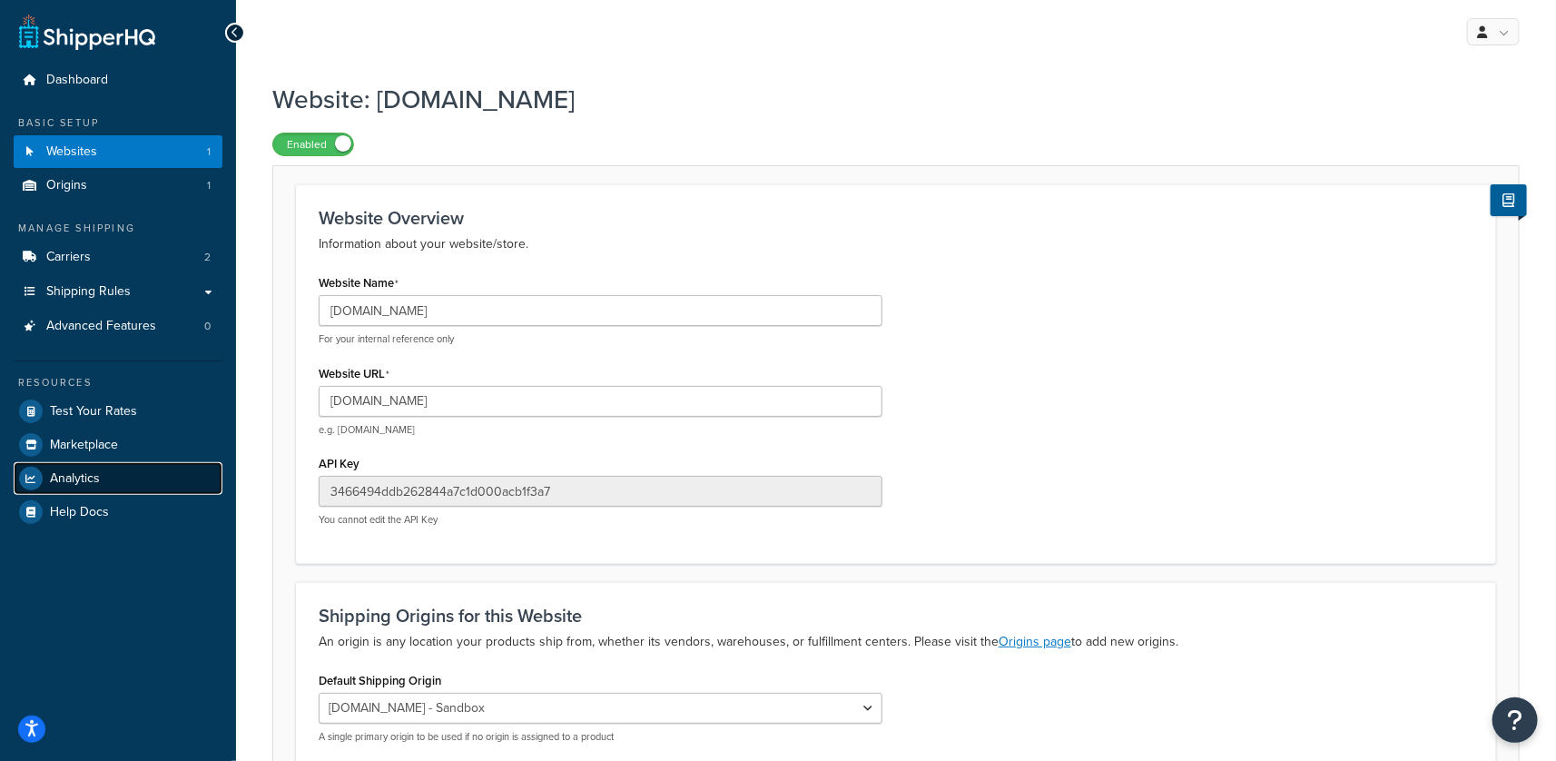
click at [101, 475] on link "Analytics" at bounding box center [118, 478] width 209 height 33
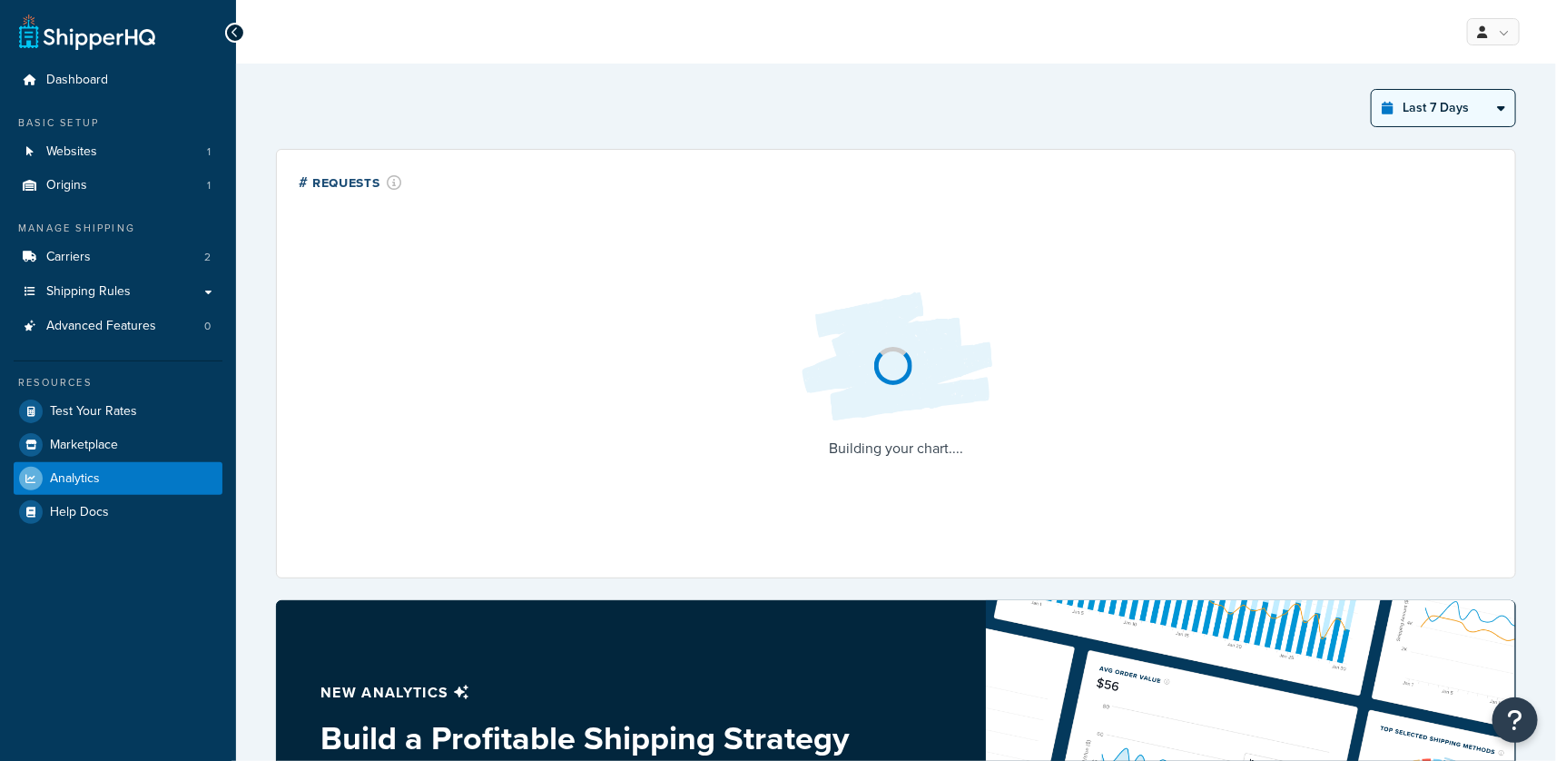
click at [1447, 106] on select "Last 24 Hours Last 7 Days Last 30 Days Last 3 Months Last 6 Months Last 12 Mont…" at bounding box center [1443, 108] width 143 height 36
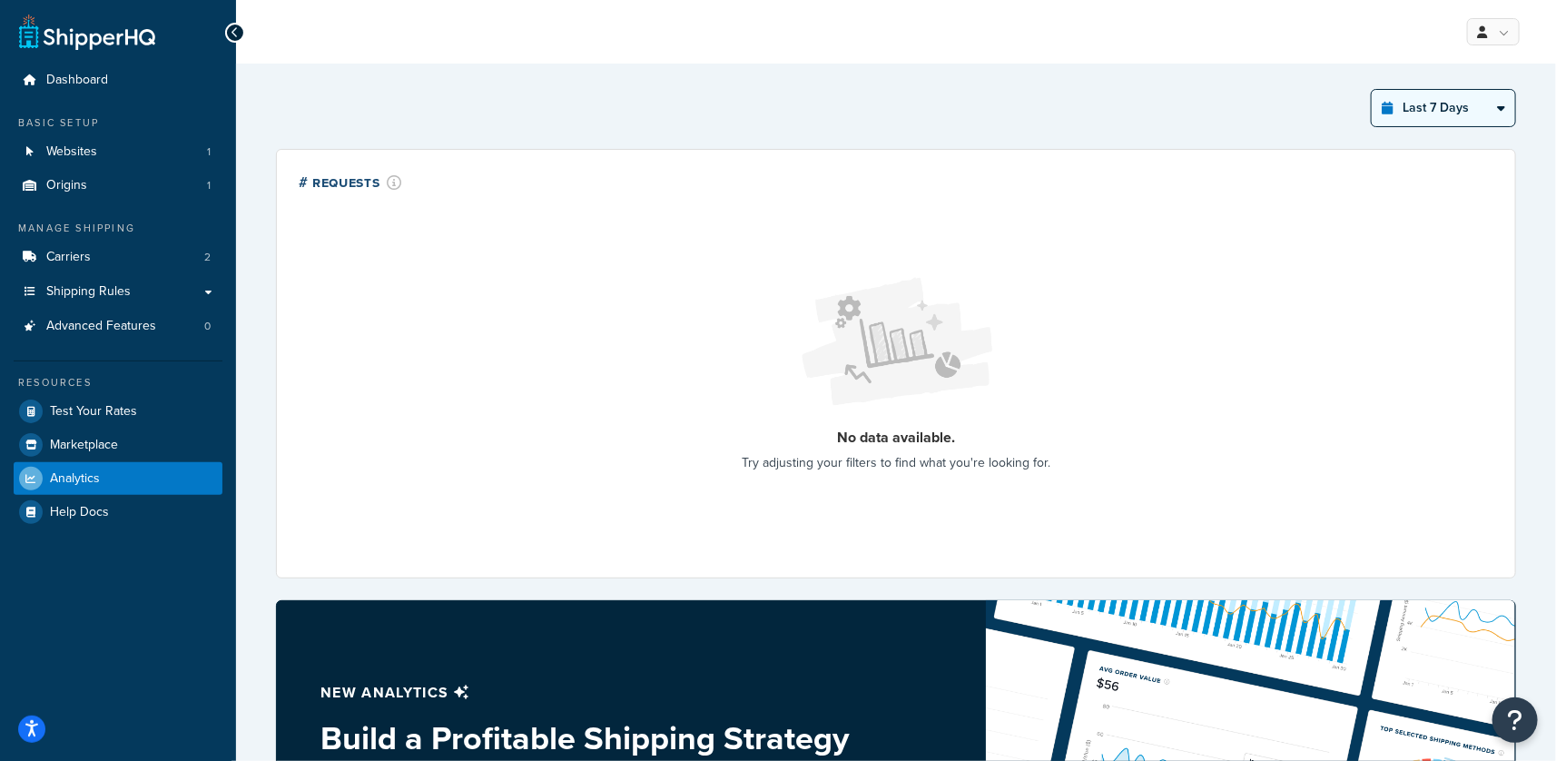
select select "last_year"
click at [1372, 90] on select "Last 24 Hours Last 7 Days Last 30 Days Last 3 Months Last 6 Months Last 12 Mont…" at bounding box center [1443, 108] width 143 height 36
click at [1382, 108] on select "Last 24 Hours Last 7 Days Last 30 Days Last 3 Months Last 6 Months Last 12 Mont…" at bounding box center [1443, 108] width 143 height 36
select select "last_year"
click at [1372, 90] on select "Last 24 Hours Last 7 Days Last 30 Days Last 3 Months Last 6 Months Last 12 Mont…" at bounding box center [1443, 108] width 143 height 36
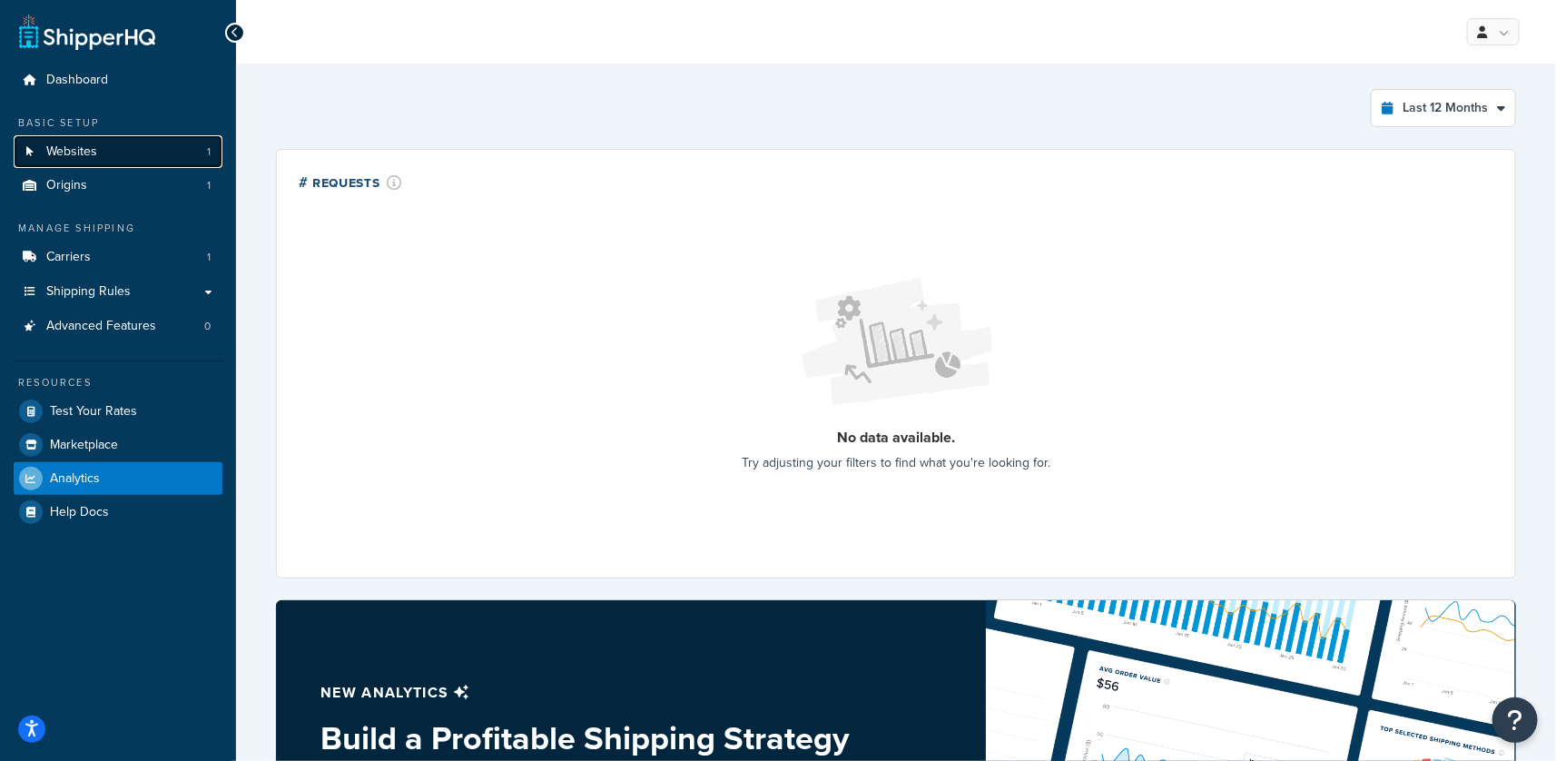
click at [123, 144] on link "Websites 1" at bounding box center [118, 152] width 209 height 34
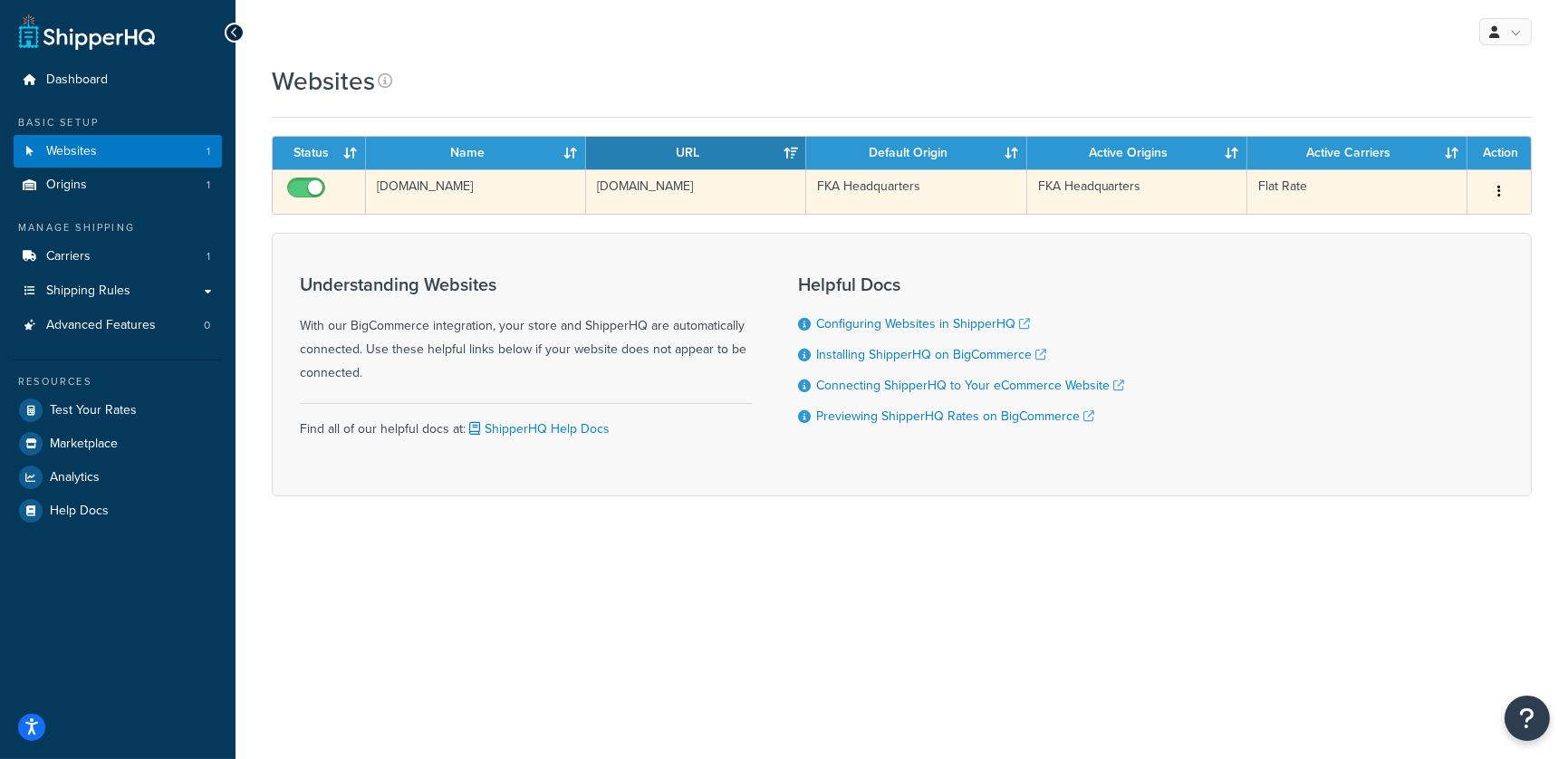
click at [641, 190] on td "sandboxhouseofmarley.mybigcommerce.com" at bounding box center [695, 191] width 220 height 44
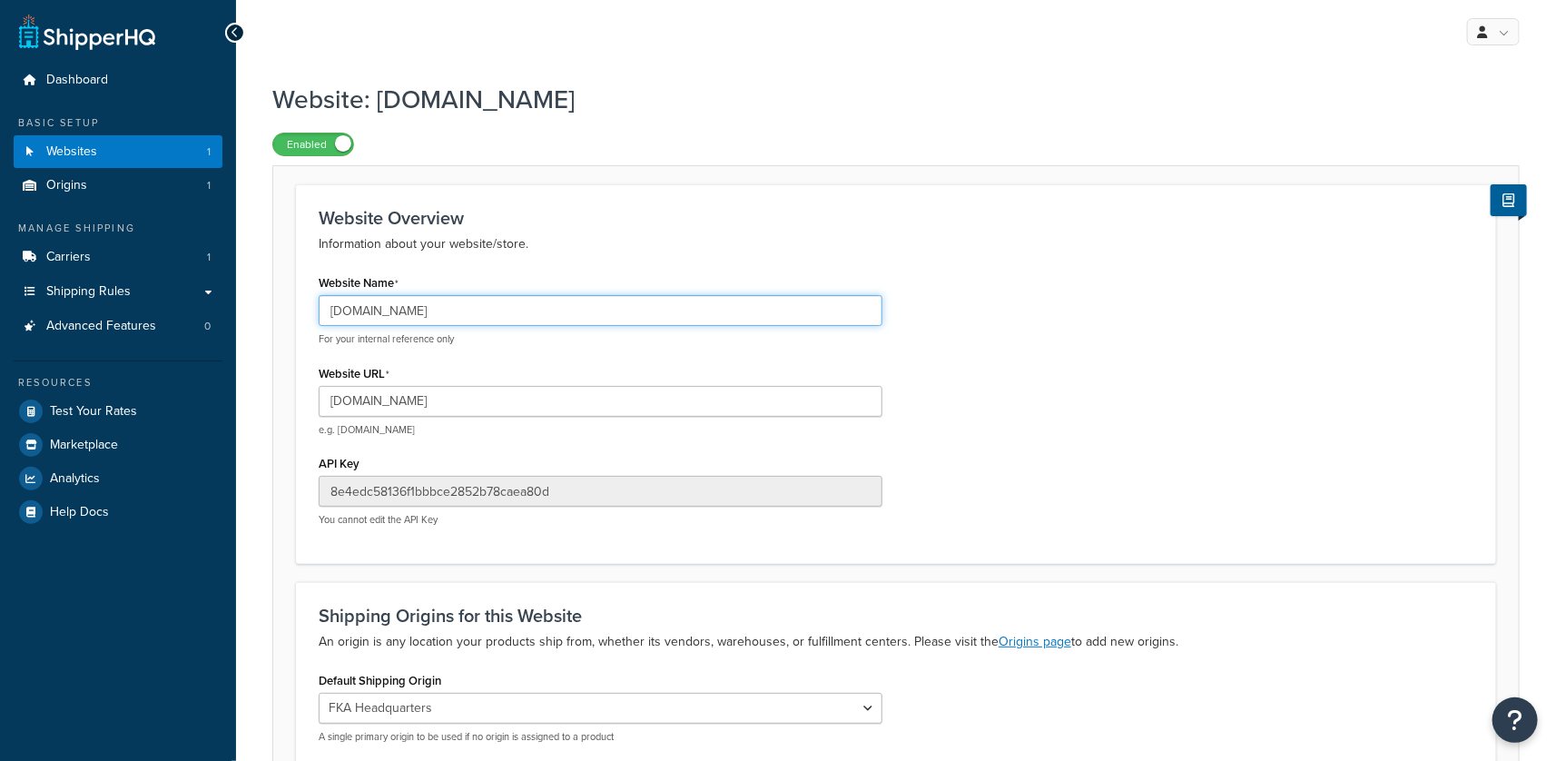
click at [581, 311] on input "sandboxhouseofmarley.mybigcommerce.com" at bounding box center [601, 310] width 564 height 31
click at [582, 311] on input "sandboxhouseofmarley.mybigcommerce.com" at bounding box center [601, 310] width 564 height 31
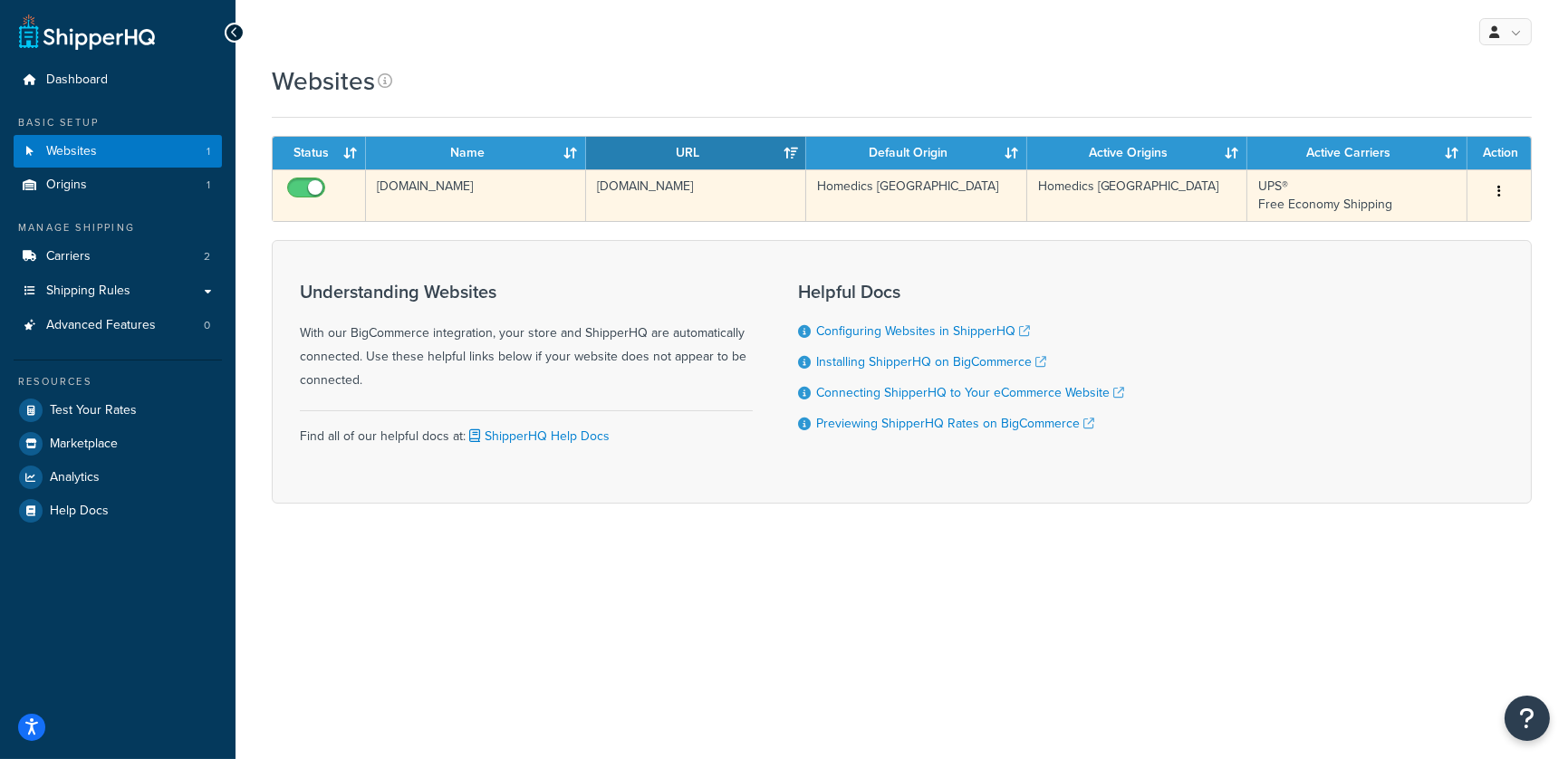
click at [632, 196] on td "www.homedics.ca" at bounding box center [695, 195] width 220 height 52
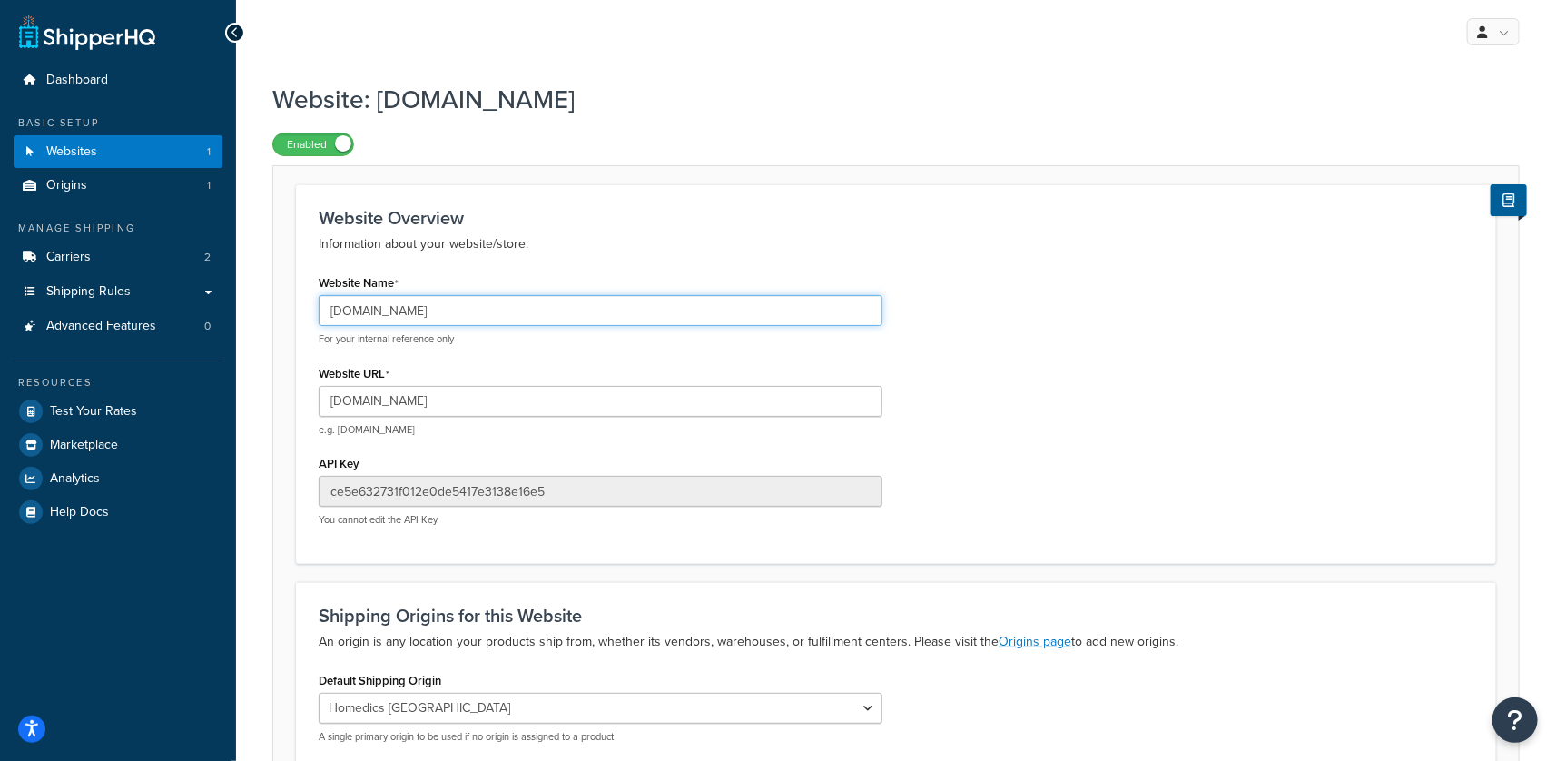
click at [469, 317] on input "www.homedics.ca" at bounding box center [601, 310] width 564 height 31
click at [470, 308] on input "www.homedics.ca" at bounding box center [601, 310] width 564 height 31
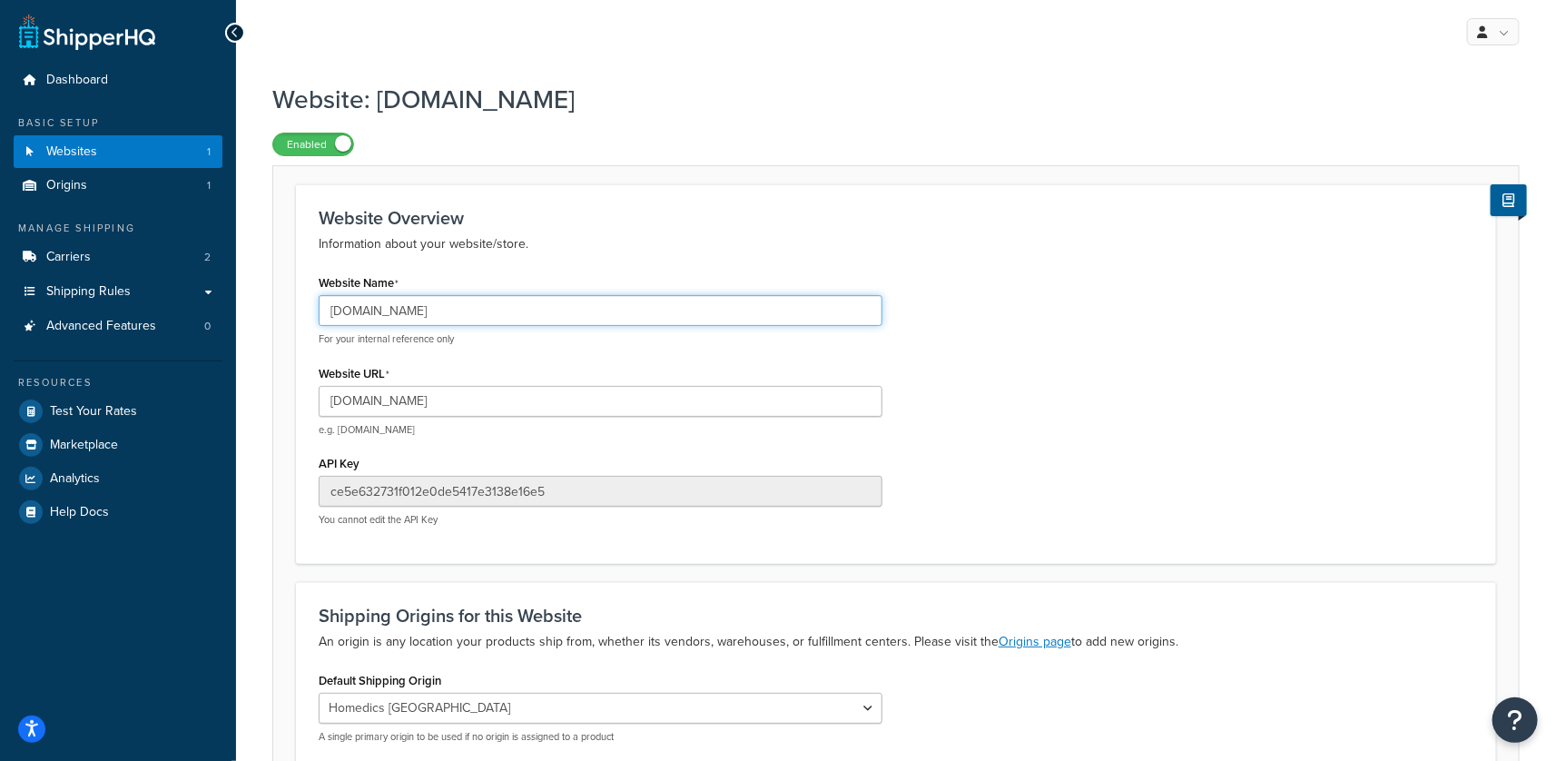
click at [469, 309] on input "www.homedics.ca" at bounding box center [601, 310] width 564 height 31
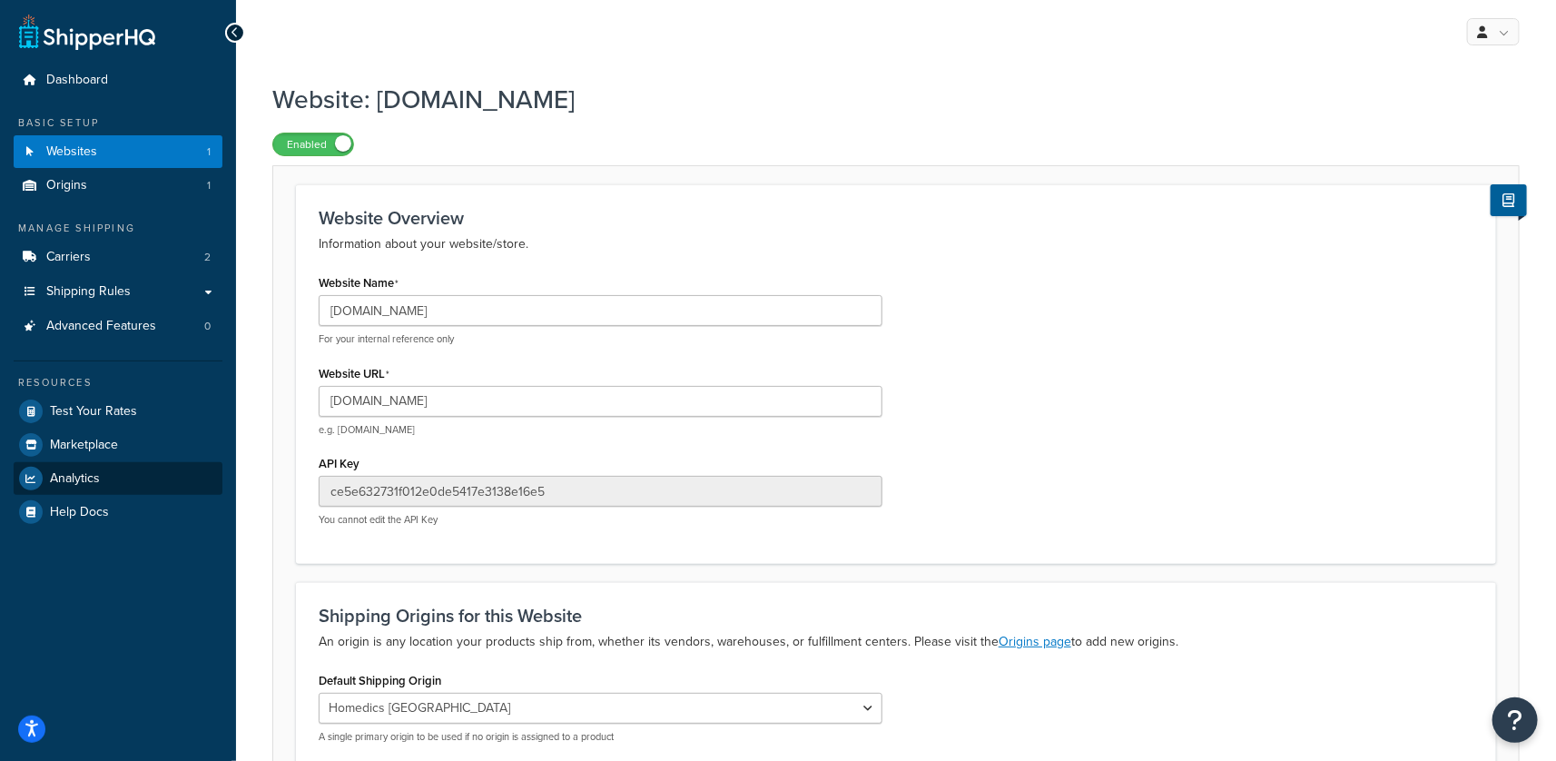
click at [70, 479] on span "Analytics" at bounding box center [75, 478] width 50 height 15
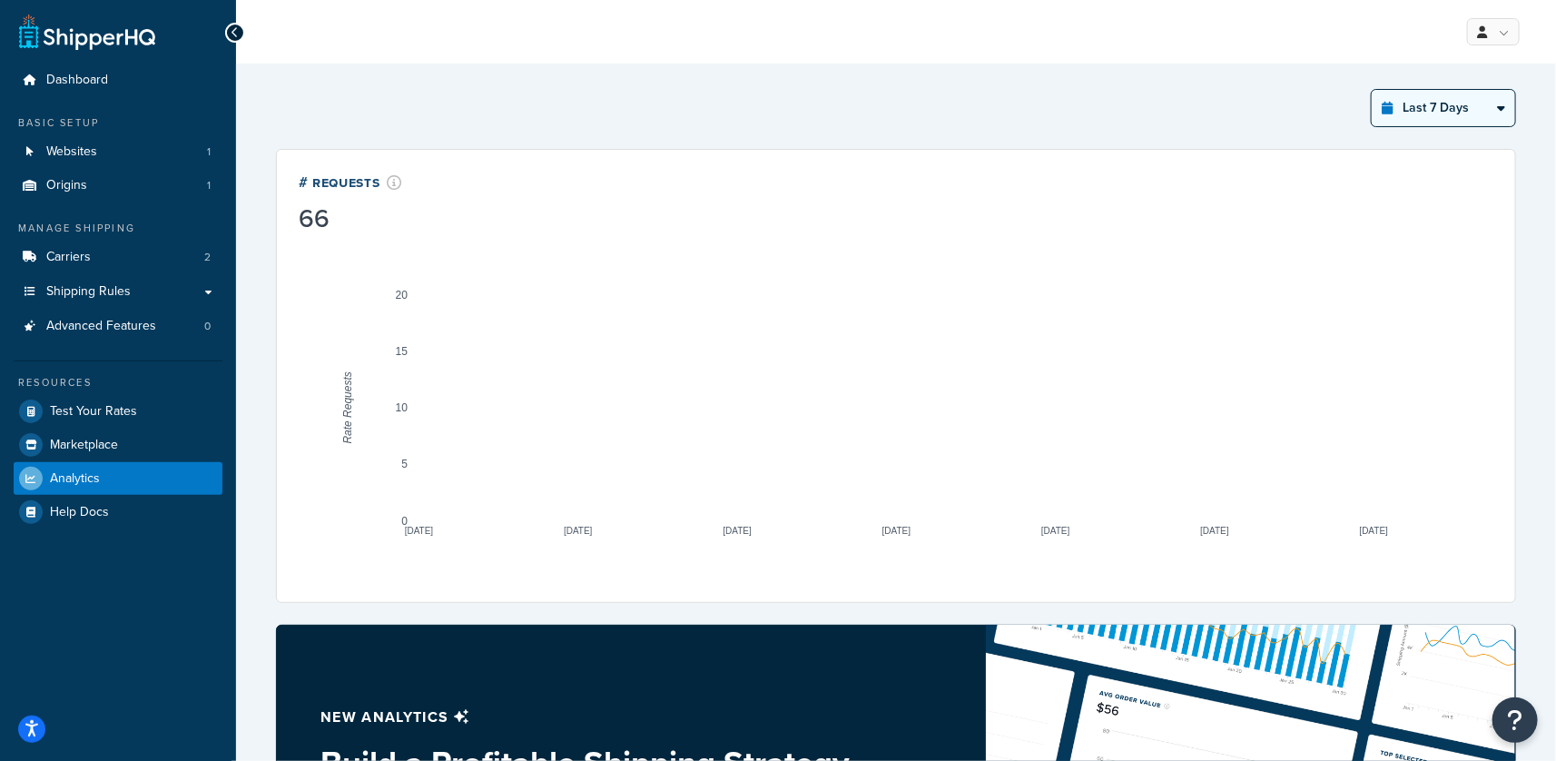
click at [1393, 112] on select "Last 24 Hours Last 7 Days Last 30 Days Last 3 Months Last 6 Months Last 12 Mont…" at bounding box center [1443, 108] width 143 height 36
select select "last_24_hours"
click at [1372, 90] on select "Last 24 Hours Last 7 Days Last 30 Days Last 3 Months Last 6 Months Last 12 Mont…" at bounding box center [1443, 108] width 143 height 36
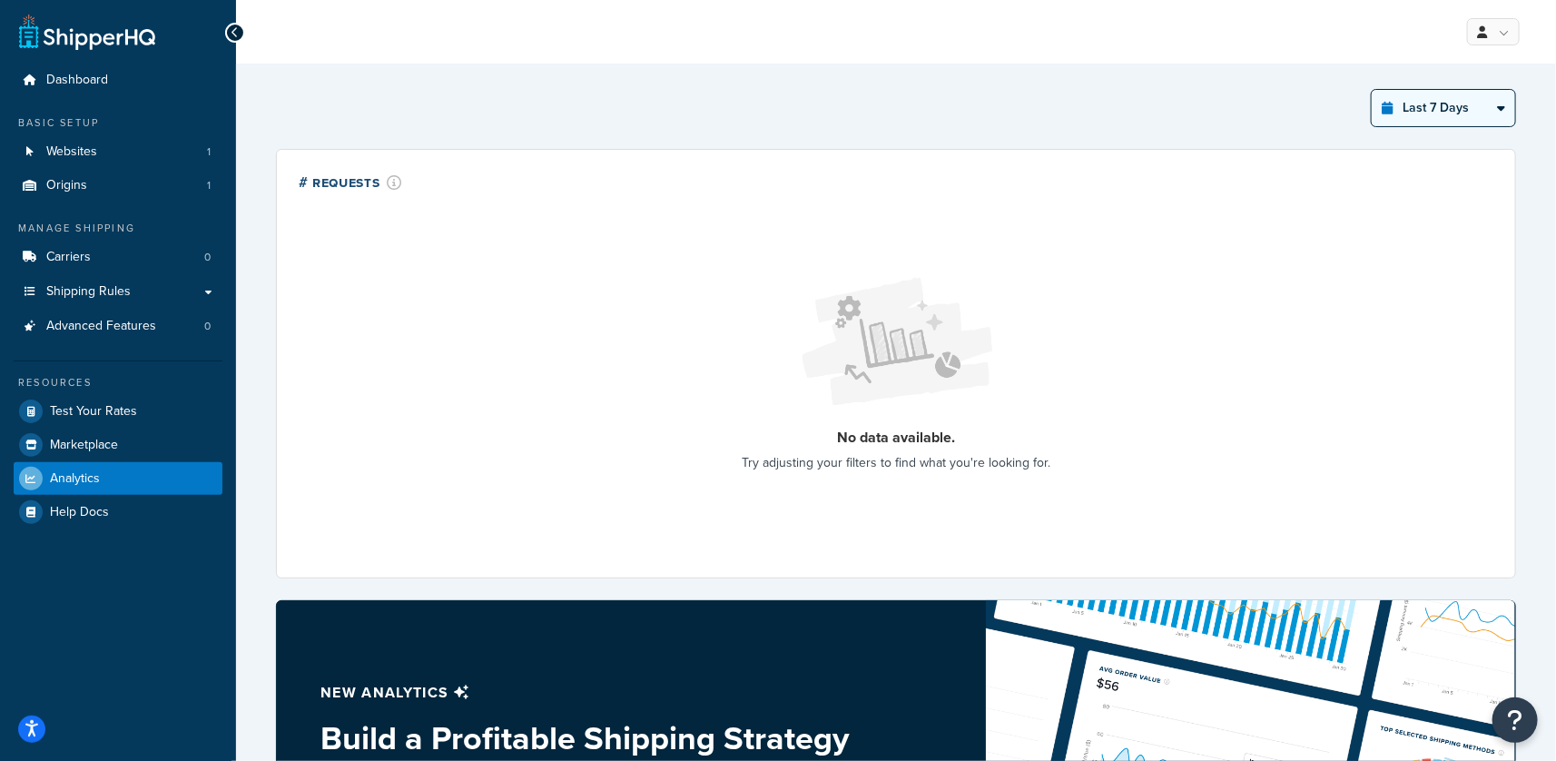
click at [1425, 117] on select "Last 24 Hours Last 7 Days Last 30 Days Last 3 Months Last 6 Months Last 12 Mont…" at bounding box center [1443, 108] width 143 height 36
select select "last_year"
click at [1372, 90] on select "Last 24 Hours Last 7 Days Last 30 Days Last 3 Months Last 6 Months Last 12 Mont…" at bounding box center [1443, 108] width 143 height 36
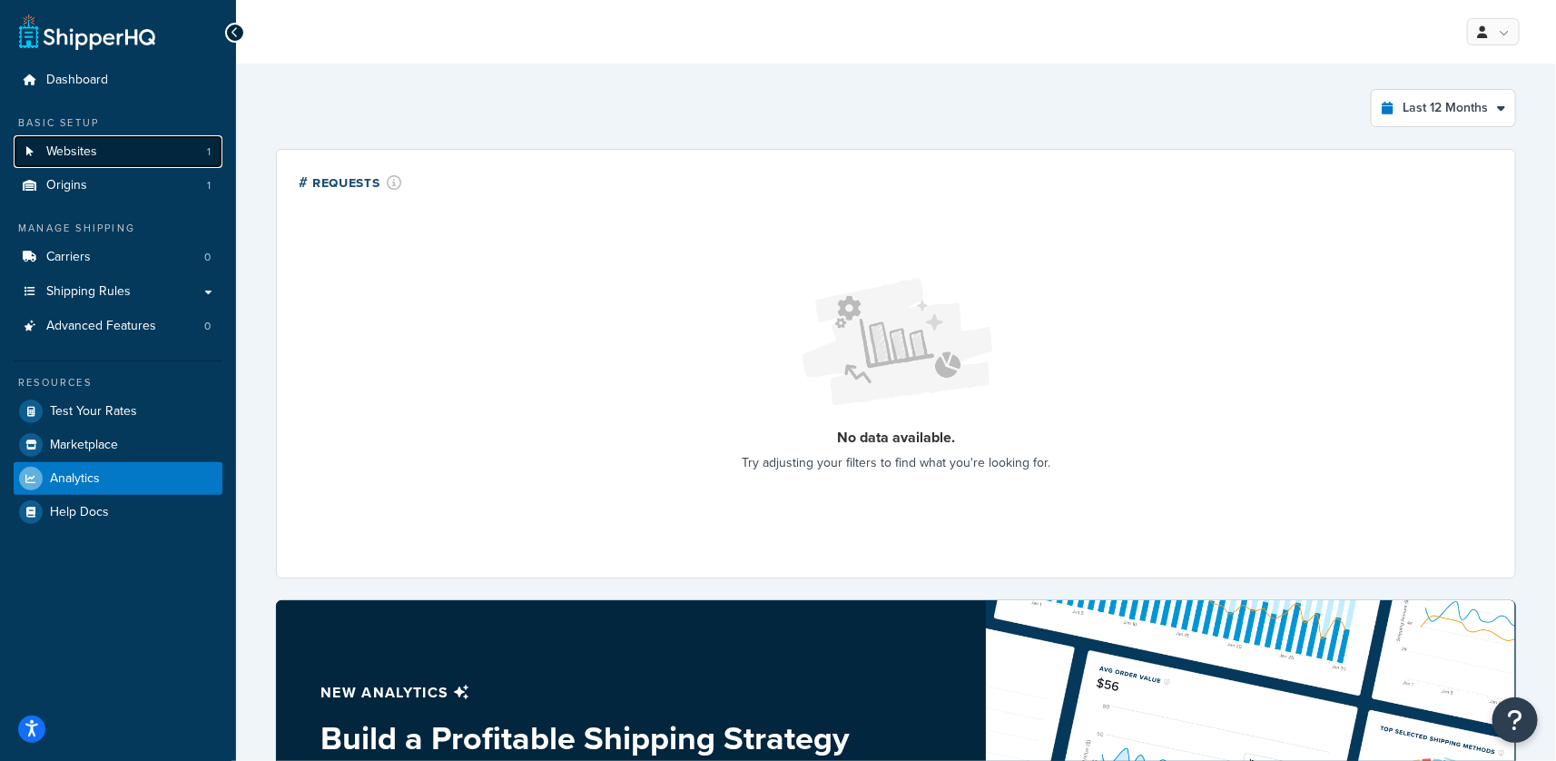
click at [107, 163] on link "Websites 1" at bounding box center [118, 152] width 209 height 34
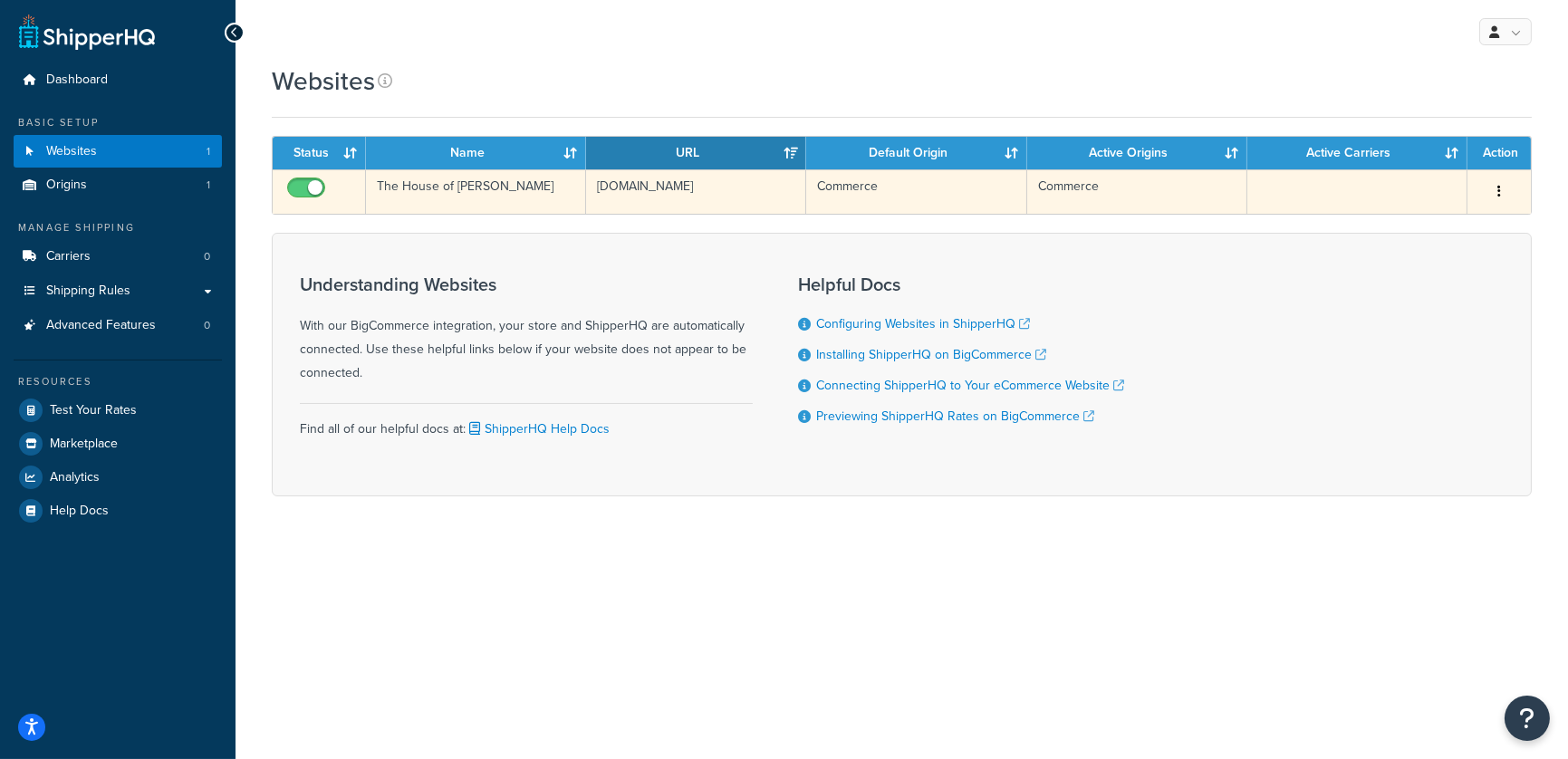
click at [687, 205] on td "[DOMAIN_NAME]" at bounding box center [695, 191] width 220 height 44
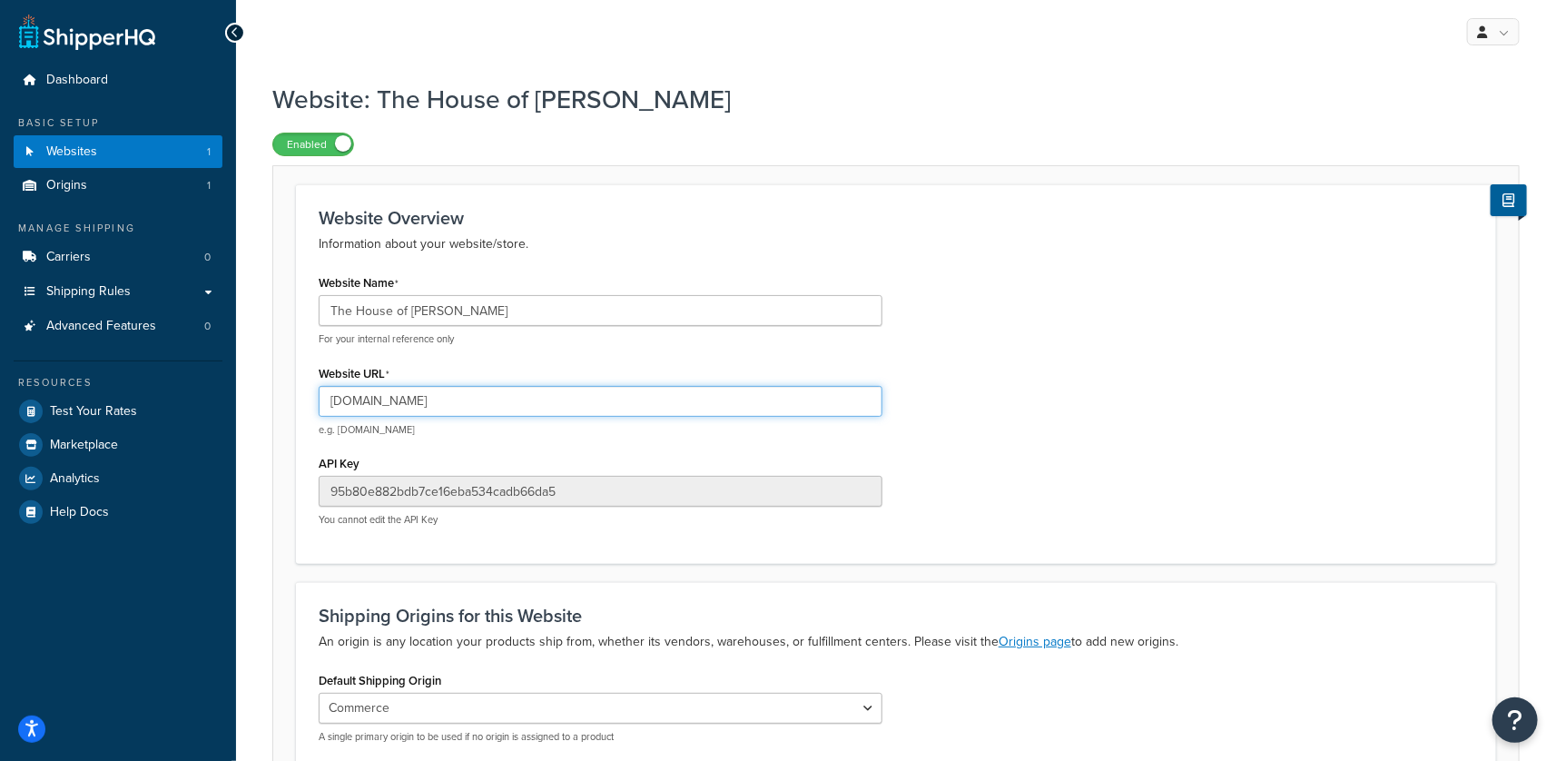
click at [537, 409] on input "[DOMAIN_NAME]" at bounding box center [601, 401] width 564 height 31
click at [537, 408] on input "[DOMAIN_NAME]" at bounding box center [601, 401] width 564 height 31
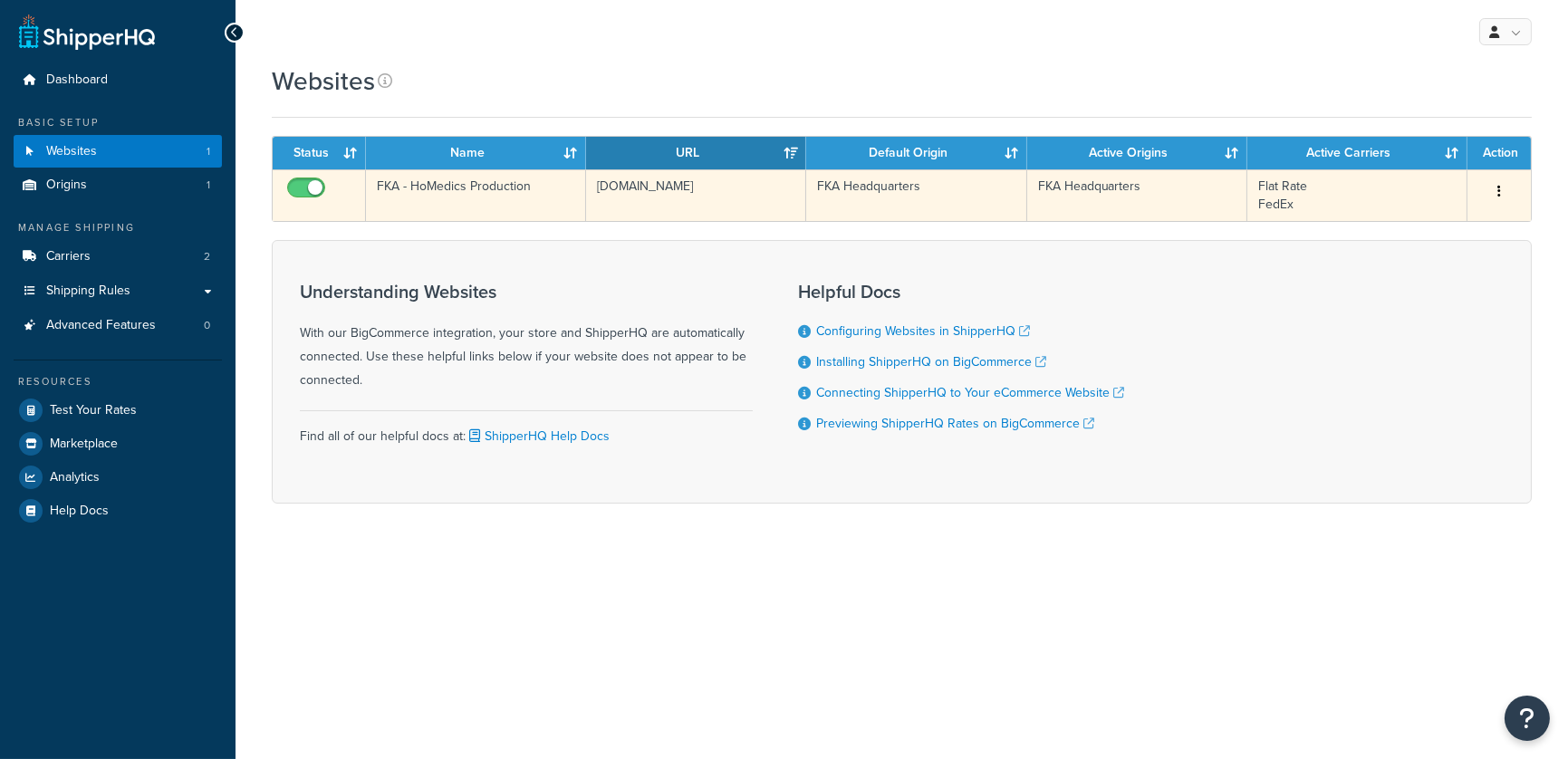
click at [486, 206] on td "FKA - HoMedics Production" at bounding box center [476, 195] width 220 height 52
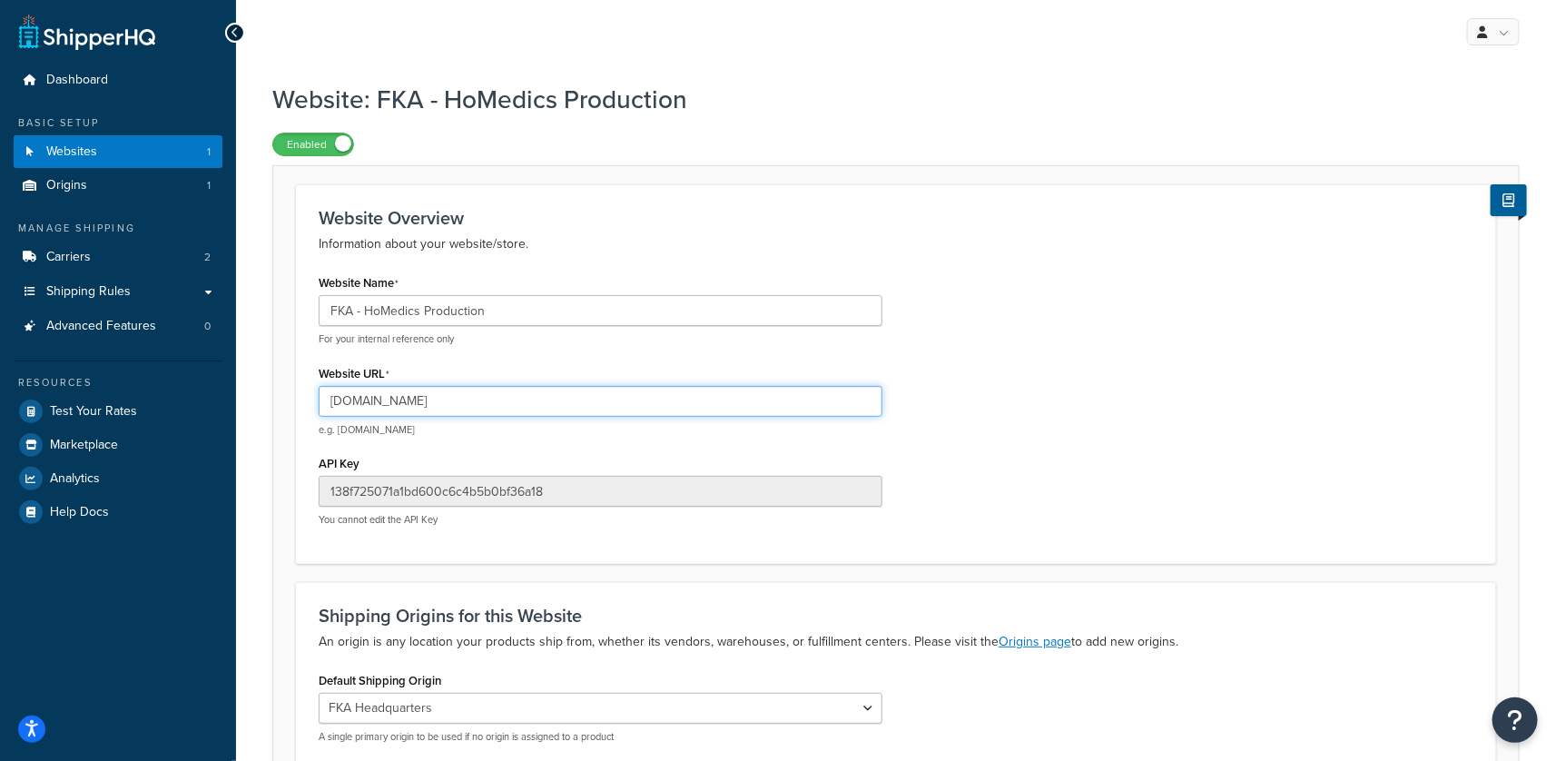
click at [391, 395] on input "[DOMAIN_NAME]" at bounding box center [601, 401] width 564 height 31
click at [391, 395] on input "homedics-prod.mybigcommerce.com" at bounding box center [601, 401] width 564 height 31
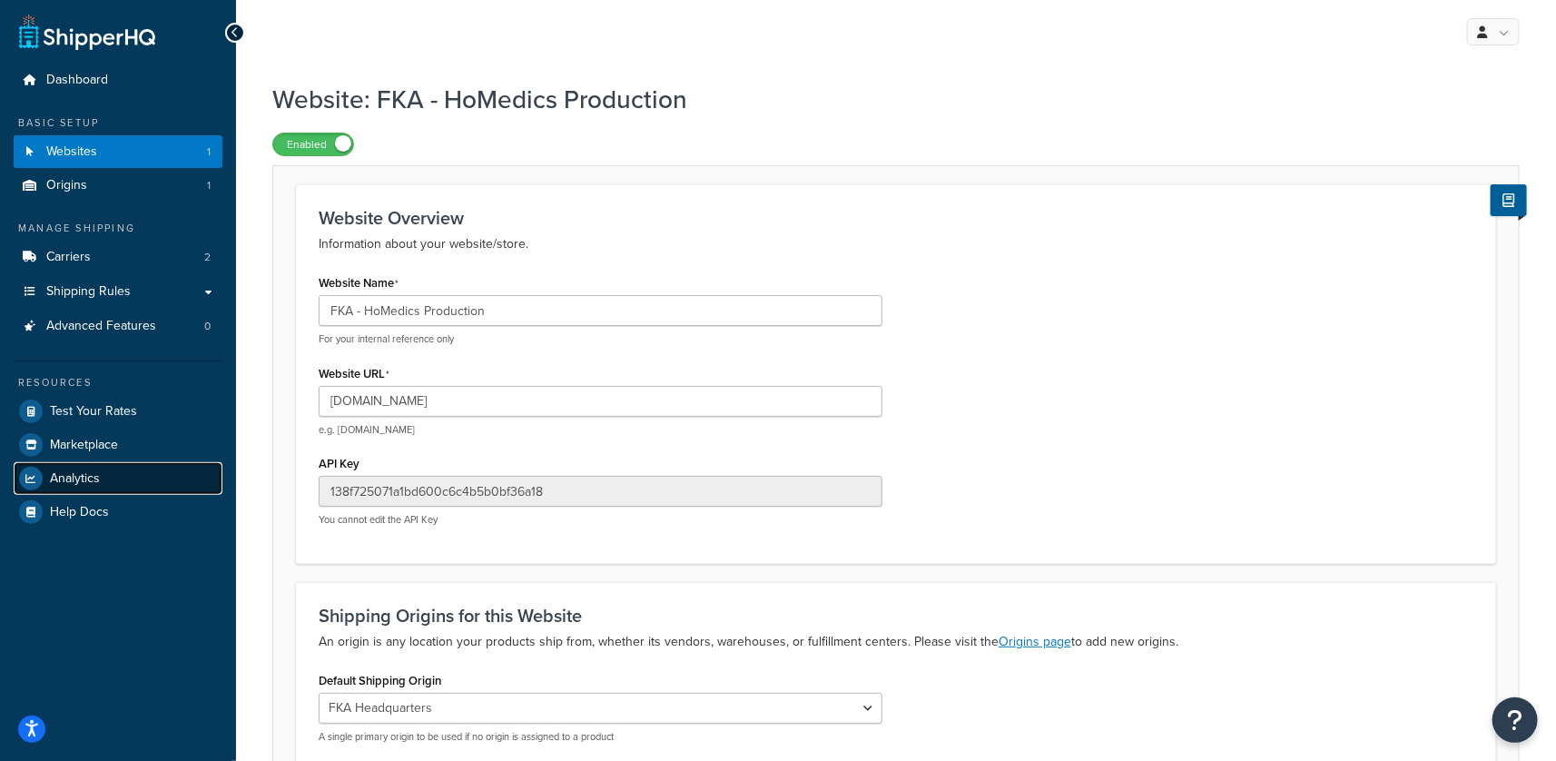
click at [58, 475] on span "Analytics" at bounding box center [75, 478] width 50 height 15
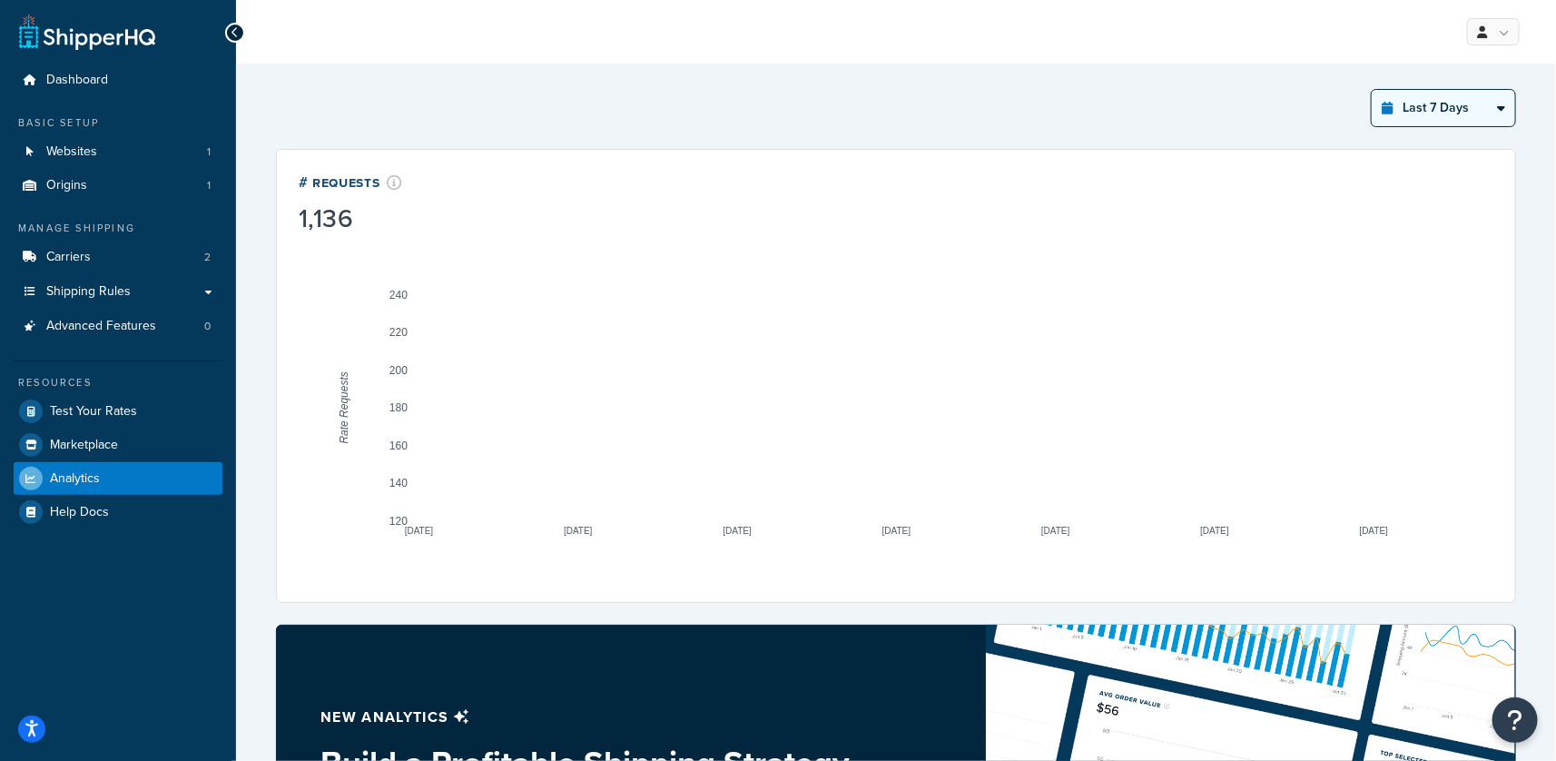
click at [1438, 122] on select "Last 24 Hours Last 7 Days Last 30 Days Last 3 Months Last 6 Months Last 12 Mont…" at bounding box center [1443, 108] width 143 height 36
select select "last_24_hours"
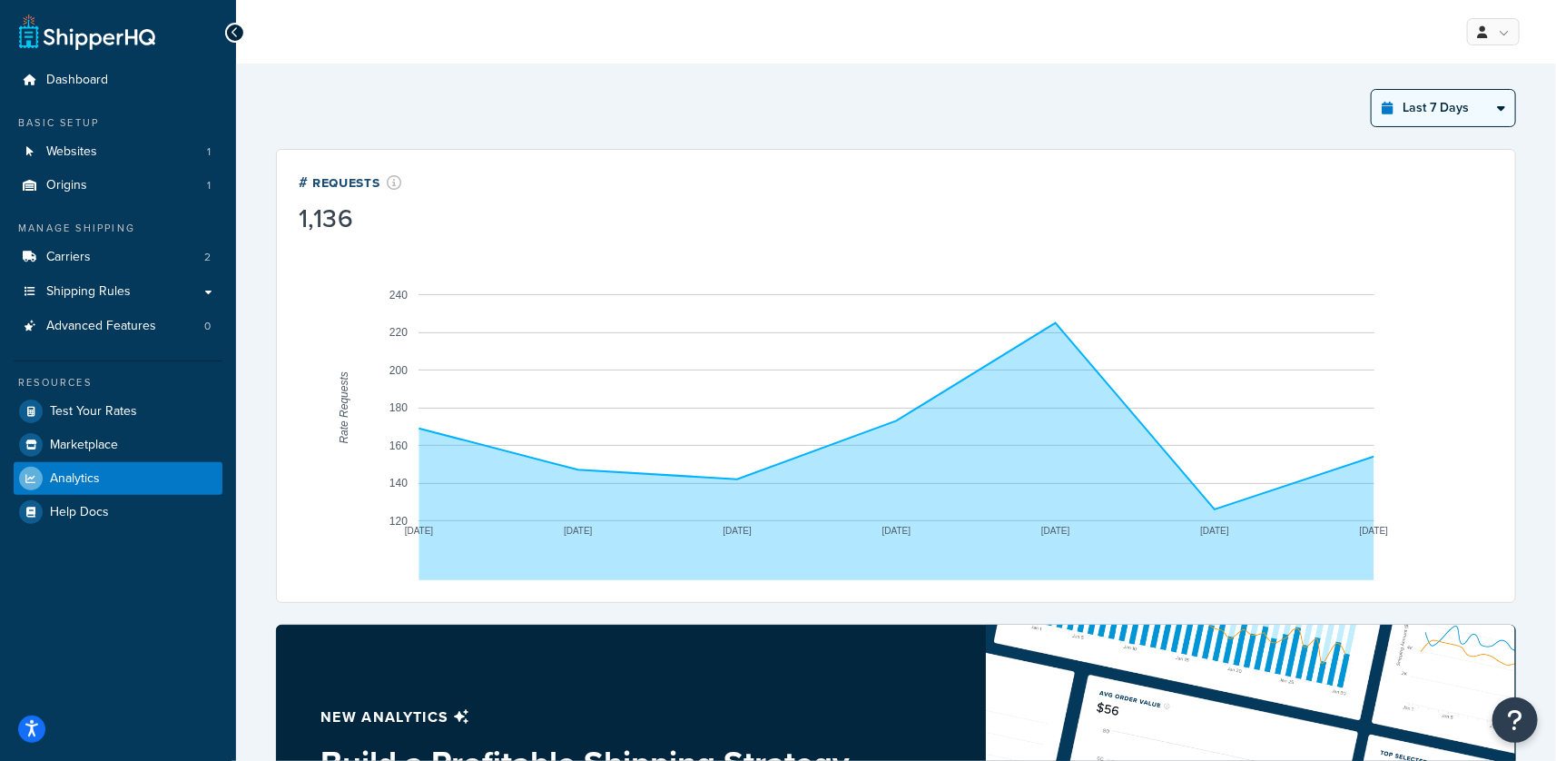
click at [1372, 90] on select "Last 24 Hours Last 7 Days Last 30 Days Last 3 Months Last 6 Months Last 12 Mont…" at bounding box center [1443, 108] width 143 height 36
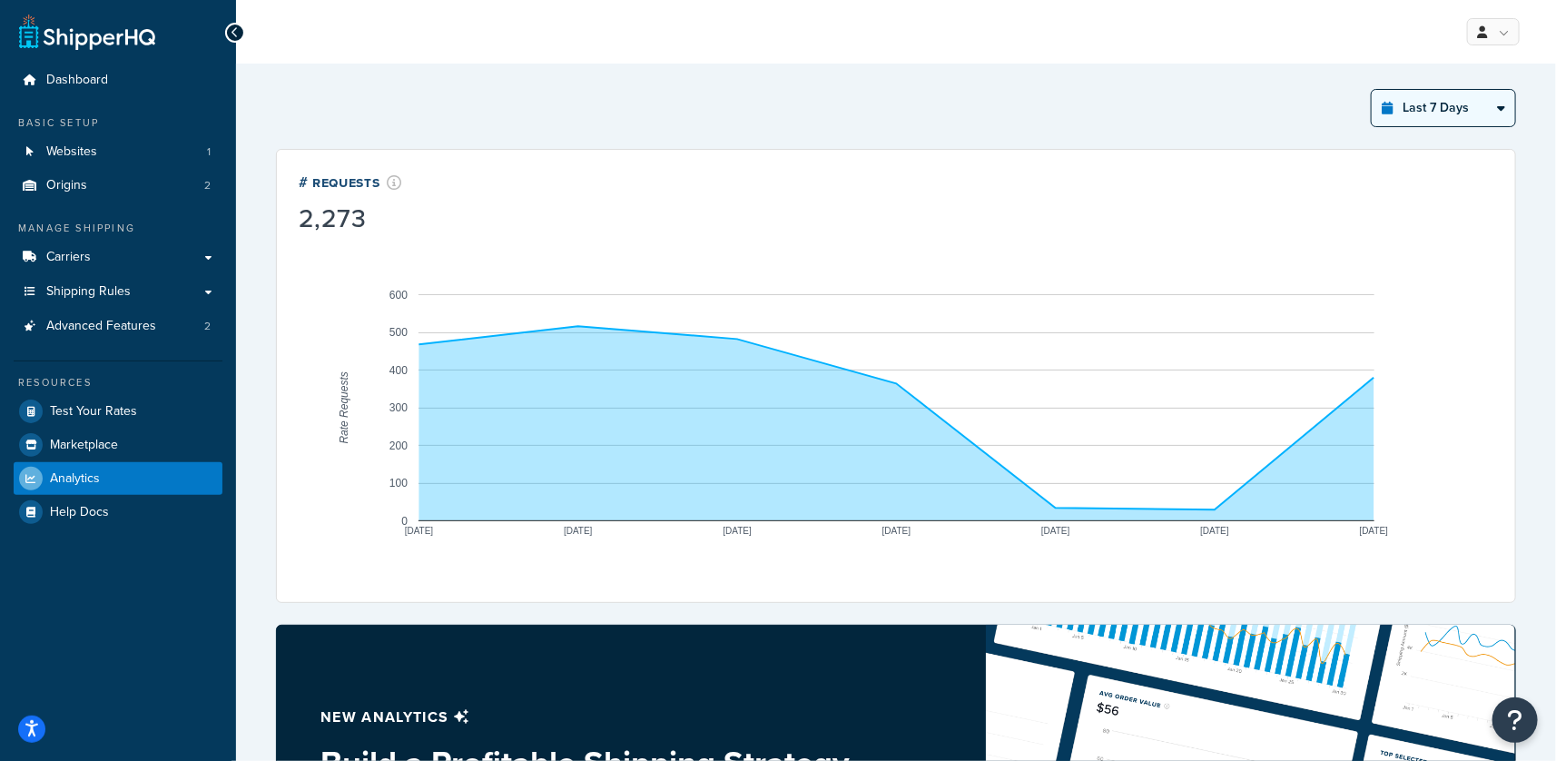
click at [1427, 116] on select "Last 24 Hours Last 7 Days Last 30 Days Last 3 Months Last 6 Months Last 12 Mont…" at bounding box center [1443, 108] width 143 height 36
select select "last_year"
click at [1372, 90] on select "Last 24 Hours Last 7 Days Last 30 Days Last 3 Months Last 6 Months Last 12 Mont…" at bounding box center [1443, 108] width 143 height 36
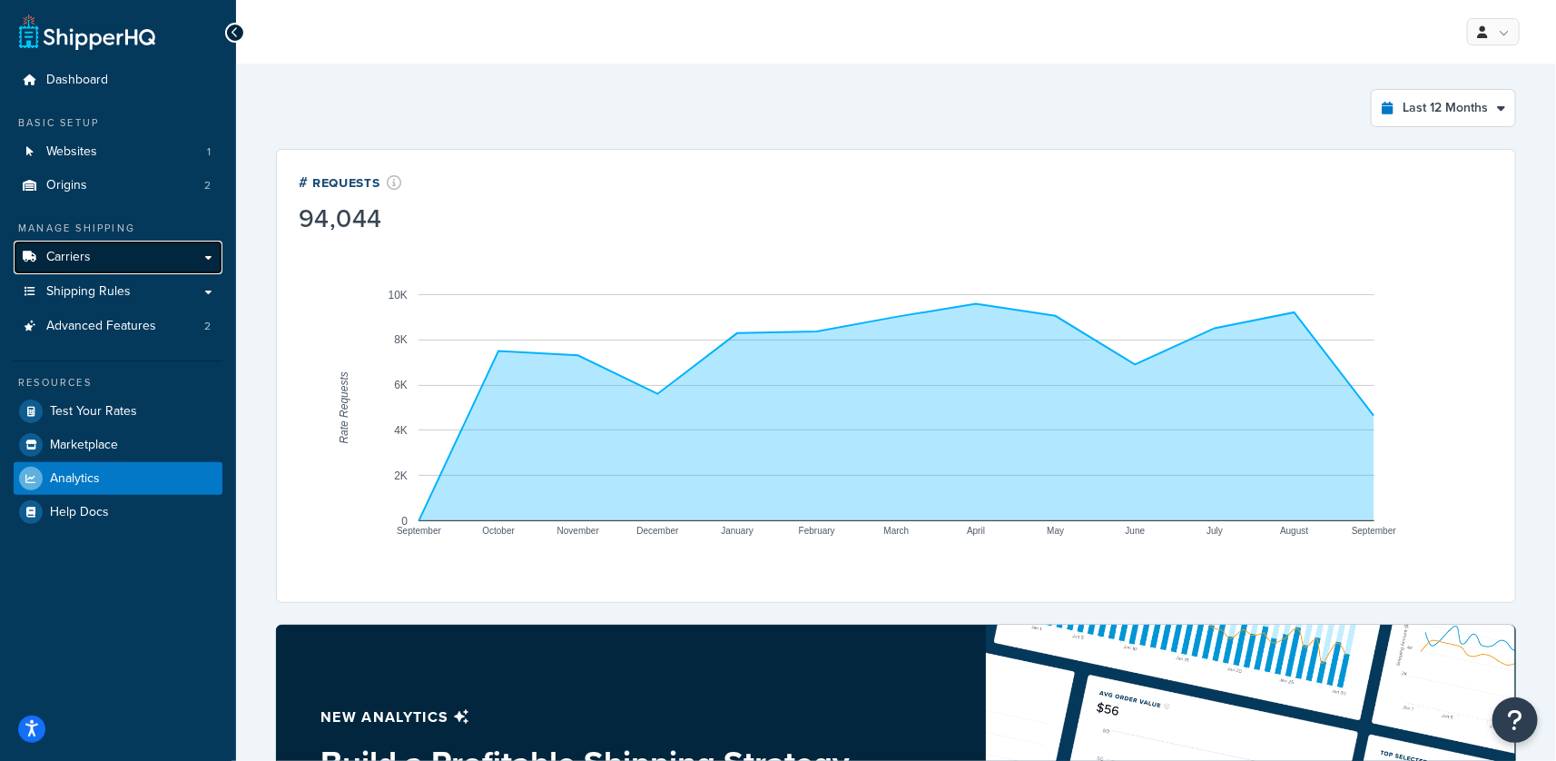
click at [57, 266] on link "Carriers" at bounding box center [118, 258] width 209 height 34
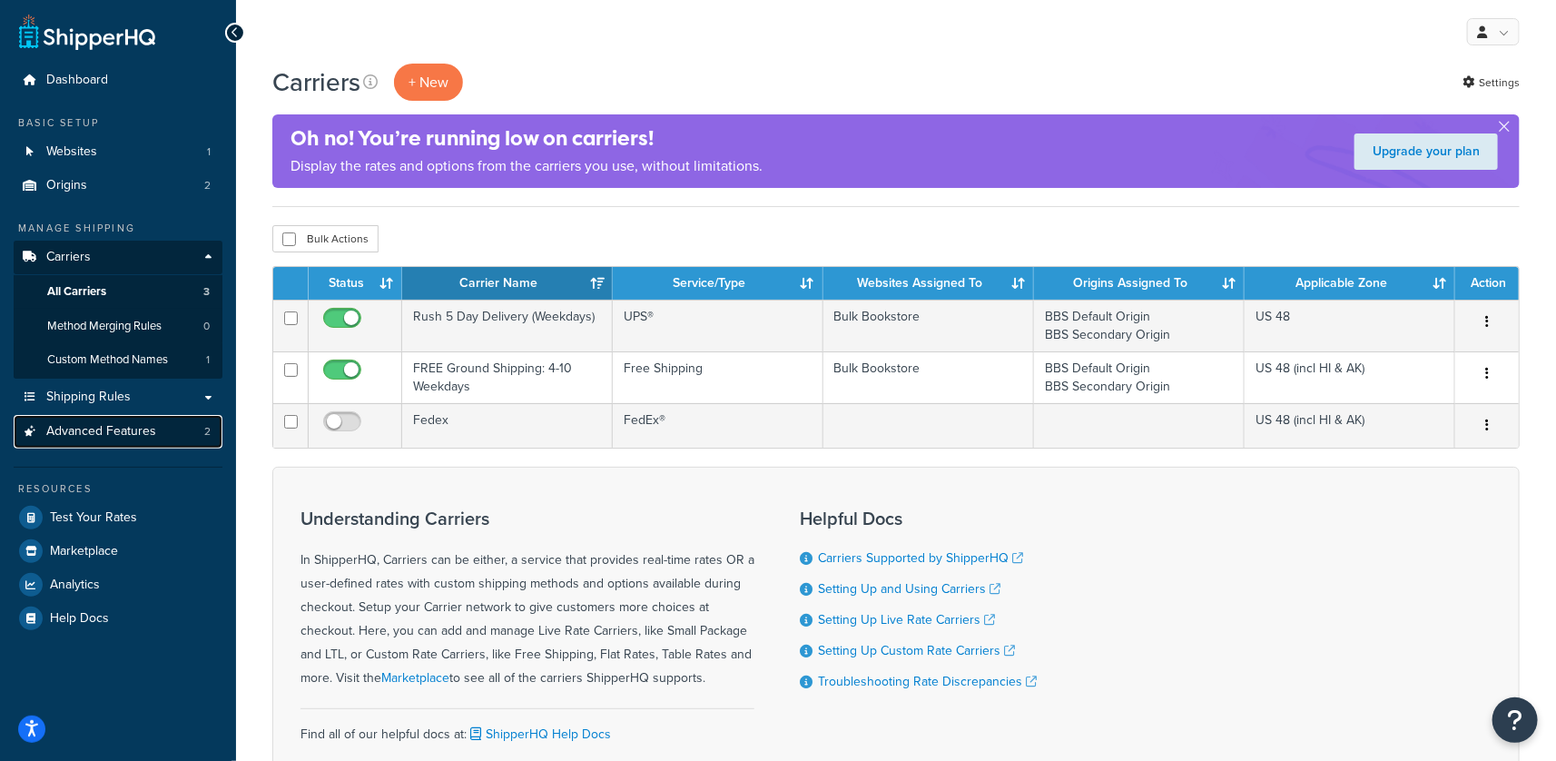
click at [99, 424] on span "Advanced Features" at bounding box center [101, 431] width 110 height 15
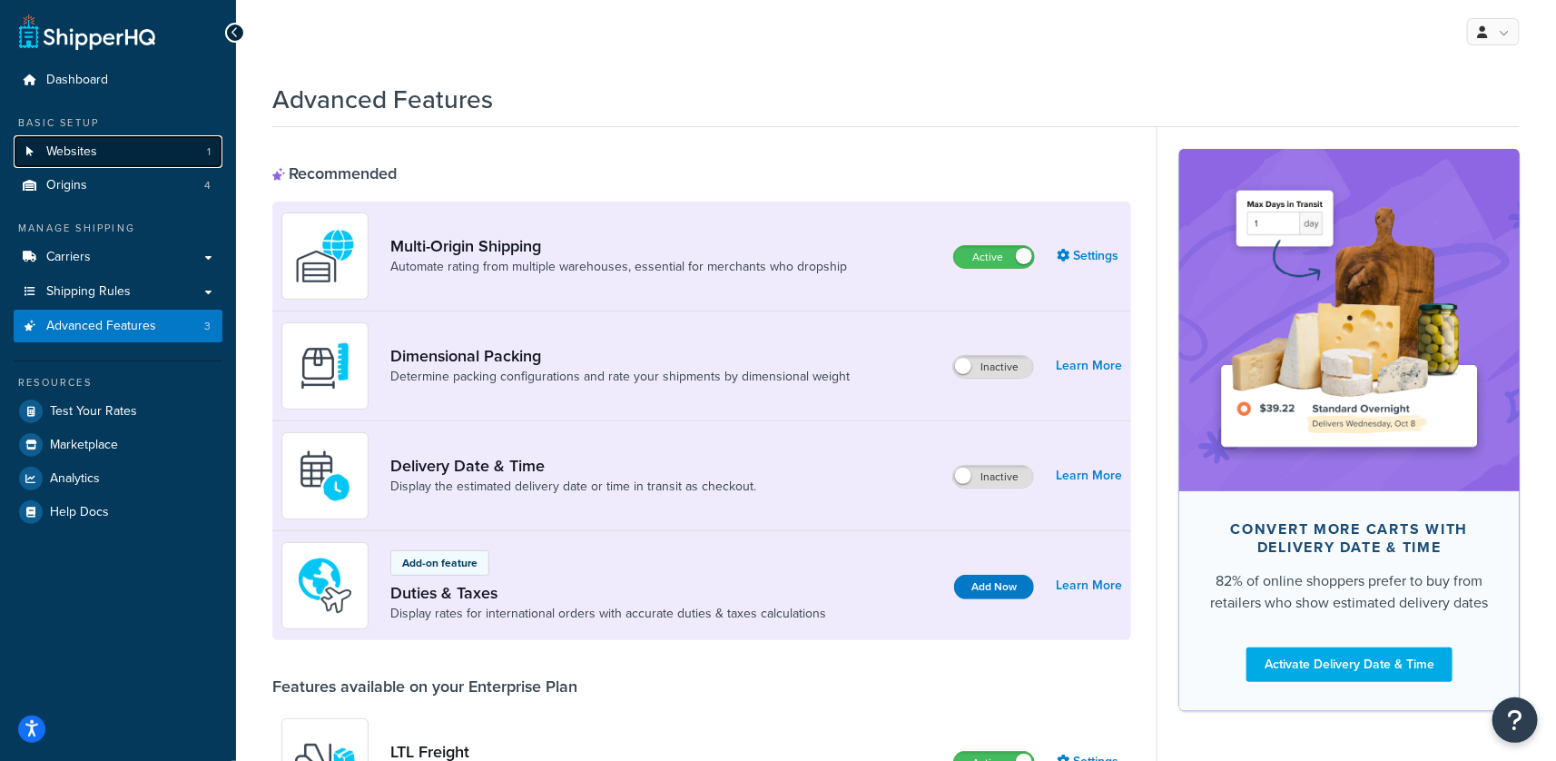
click at [68, 144] on span "Websites" at bounding box center [71, 151] width 51 height 15
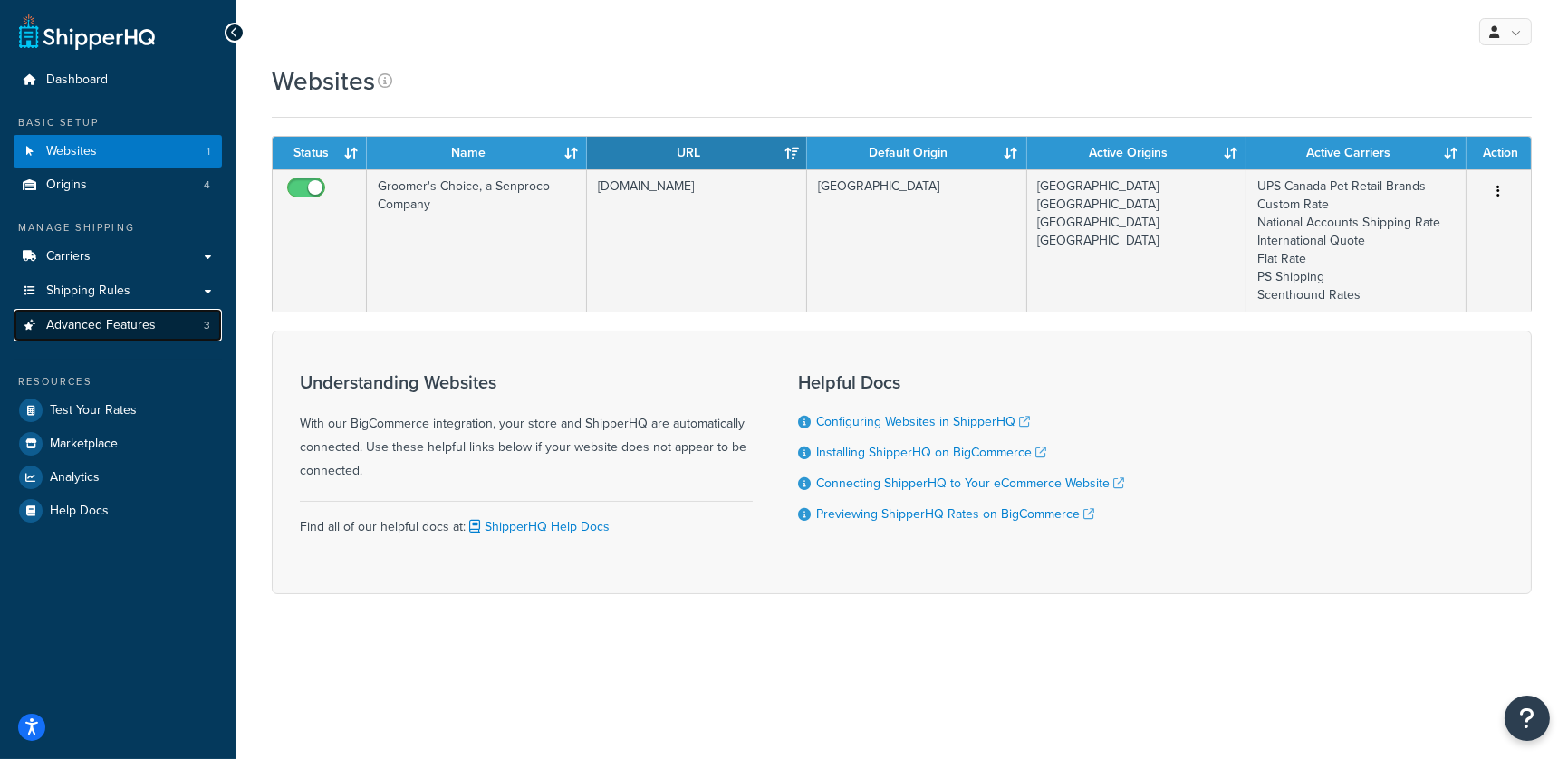
click at [111, 322] on span "Advanced Features" at bounding box center [101, 325] width 110 height 15
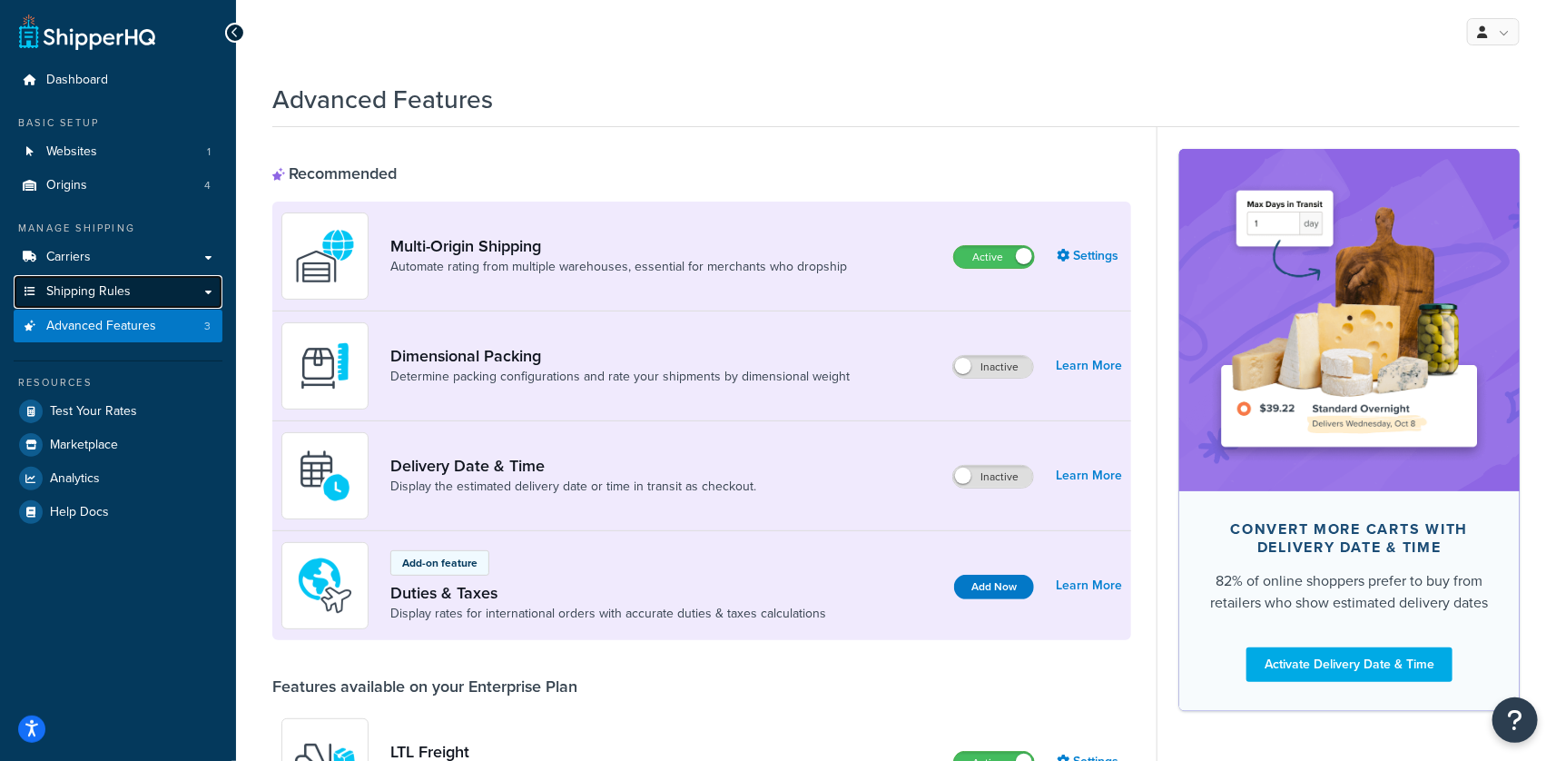
click at [168, 294] on link "Shipping Rules" at bounding box center [118, 292] width 209 height 34
